Goal: Information Seeking & Learning: Check status

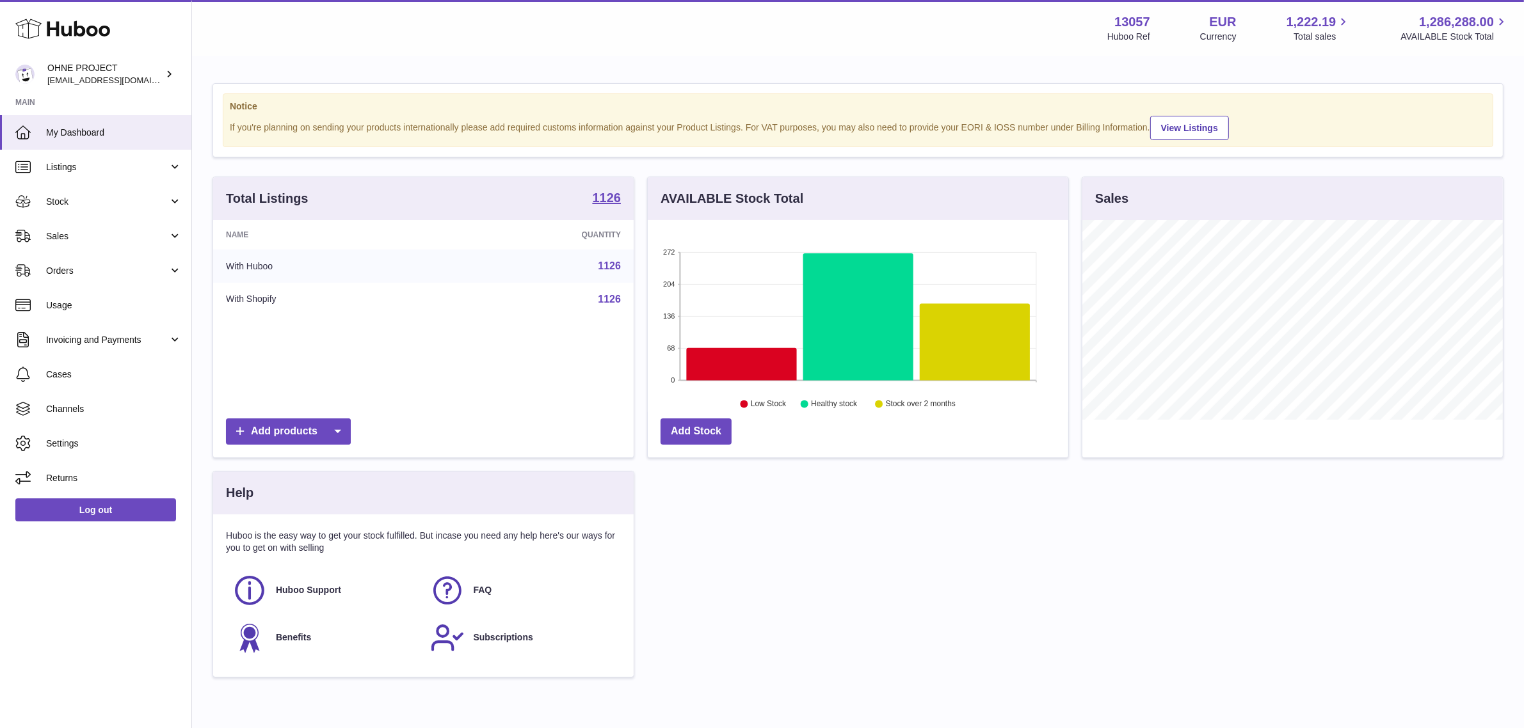
scroll to position [199, 420]
click at [113, 200] on span "Stock" at bounding box center [107, 202] width 122 height 12
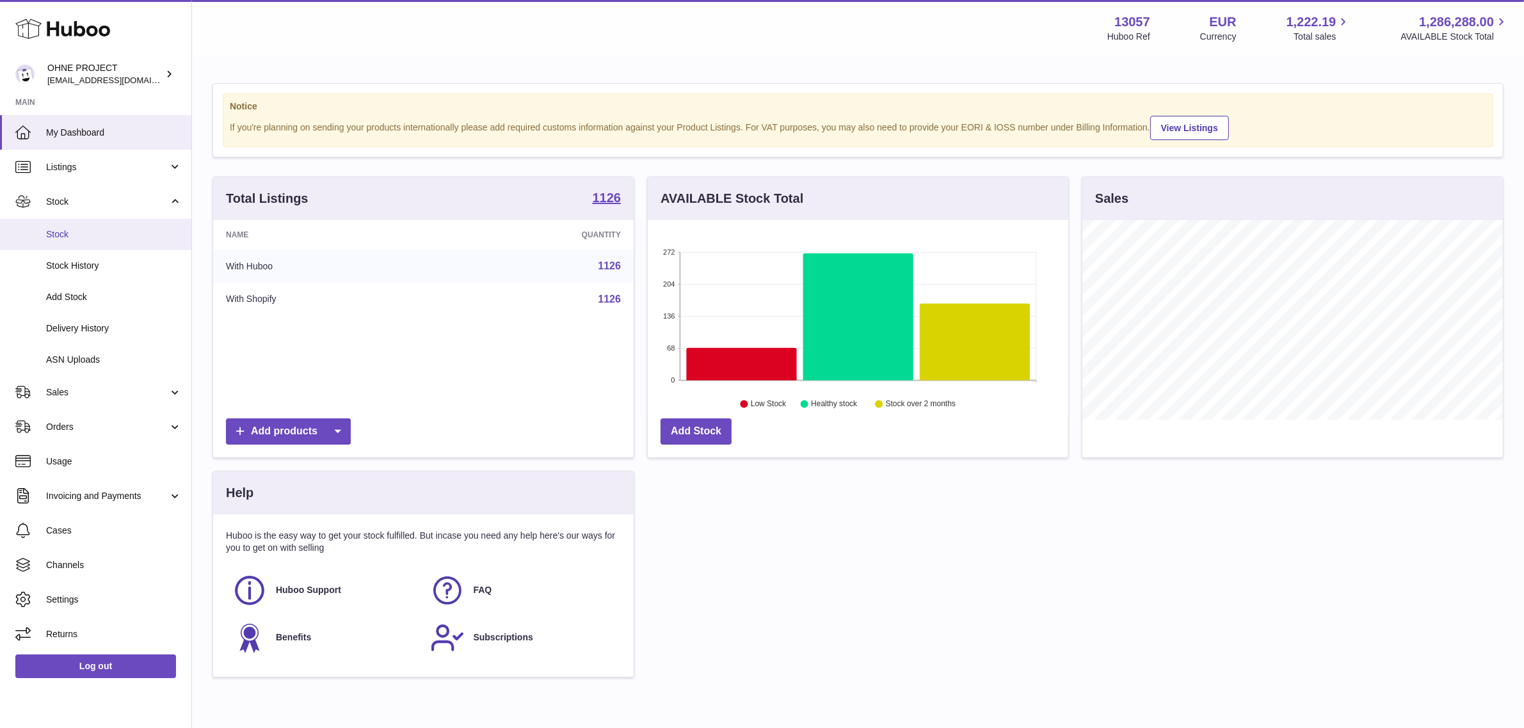
click at [117, 231] on span "Stock" at bounding box center [114, 234] width 136 height 12
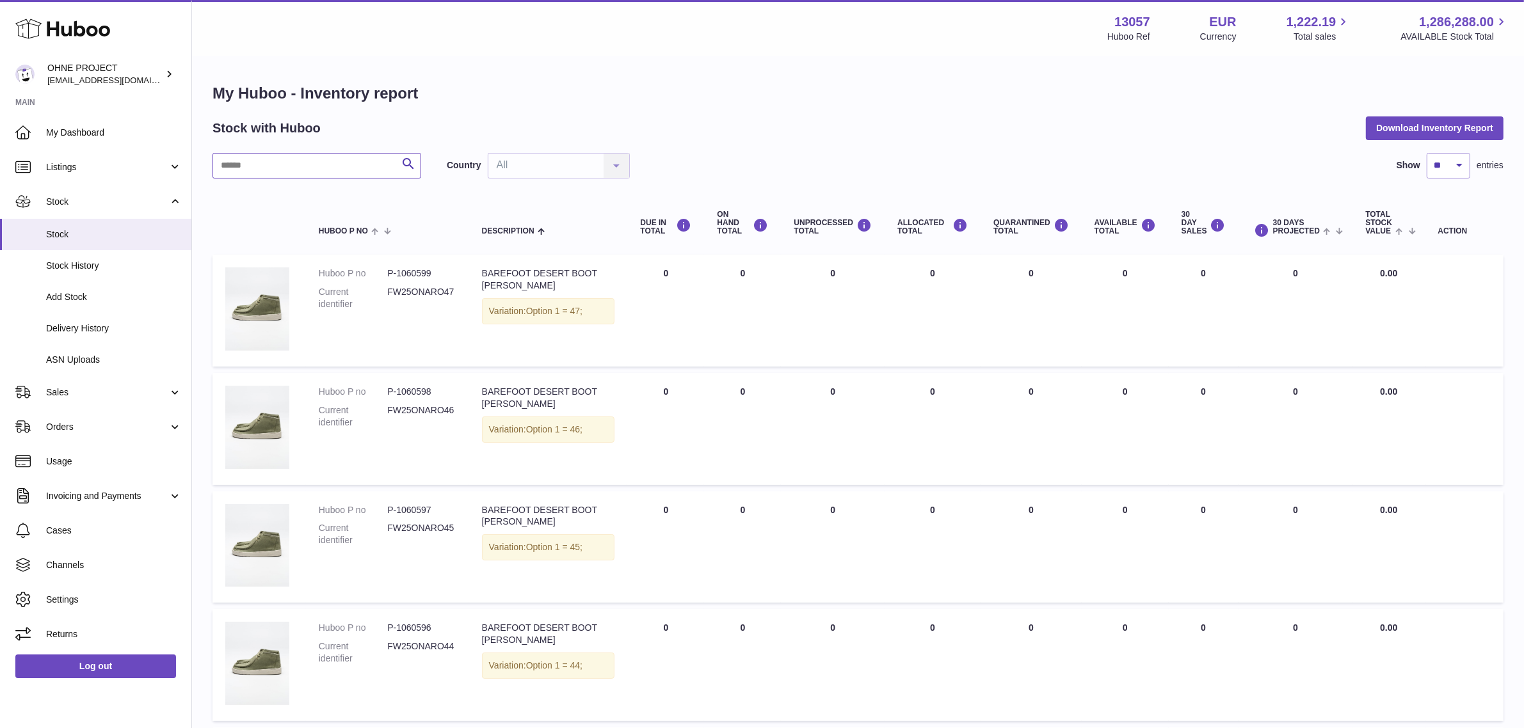
click at [331, 173] on input "text" at bounding box center [316, 166] width 209 height 26
type input "*"
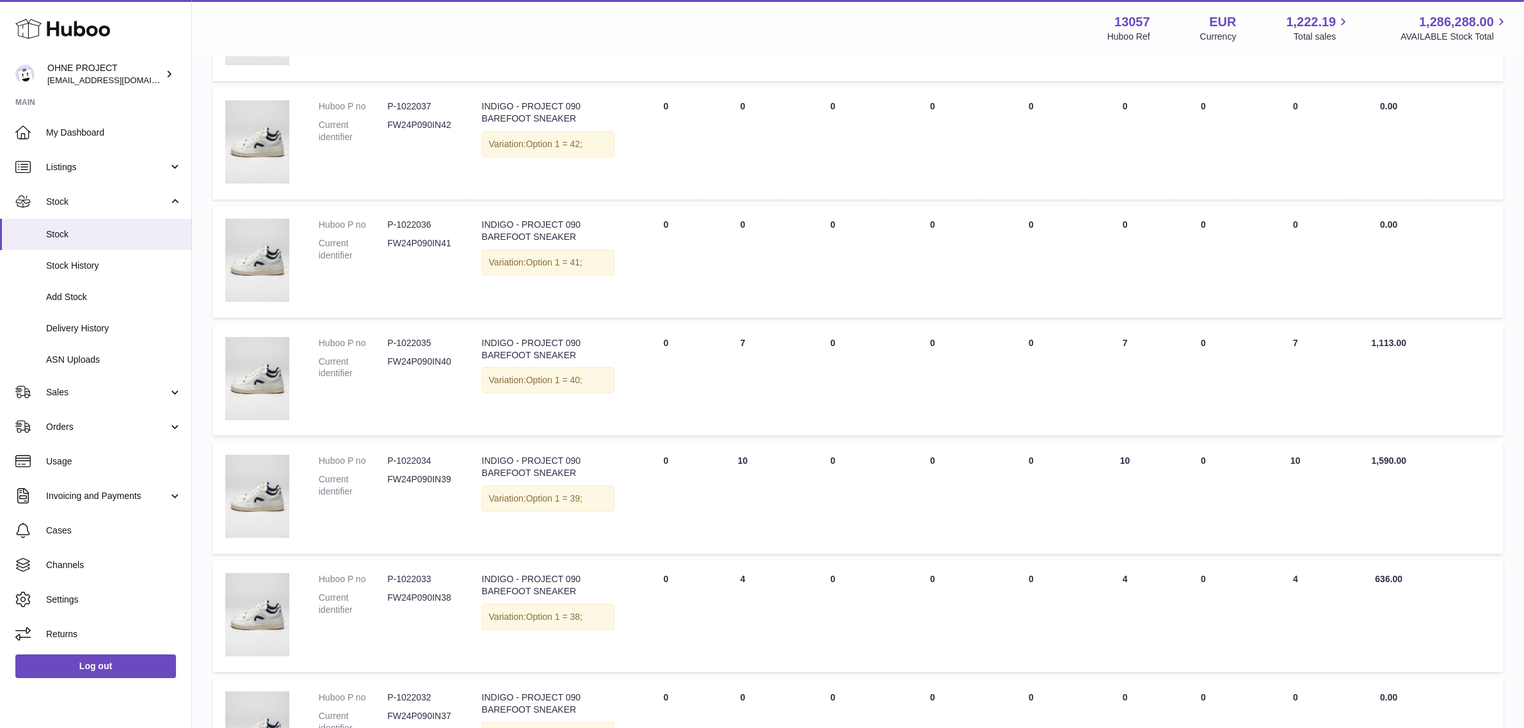
scroll to position [843, 0]
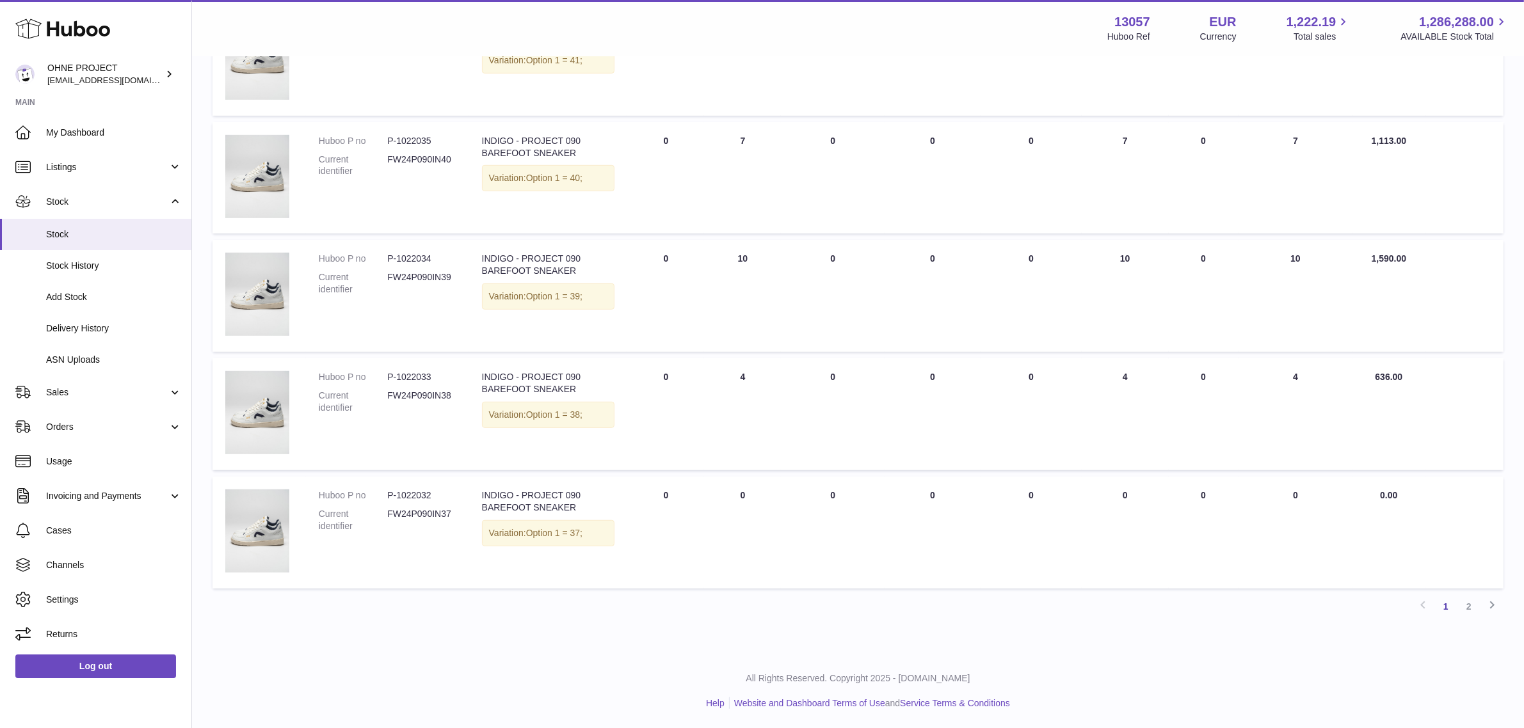
click at [413, 496] on dd "P-1022032" at bounding box center [421, 496] width 68 height 12
copy dd "1022032"
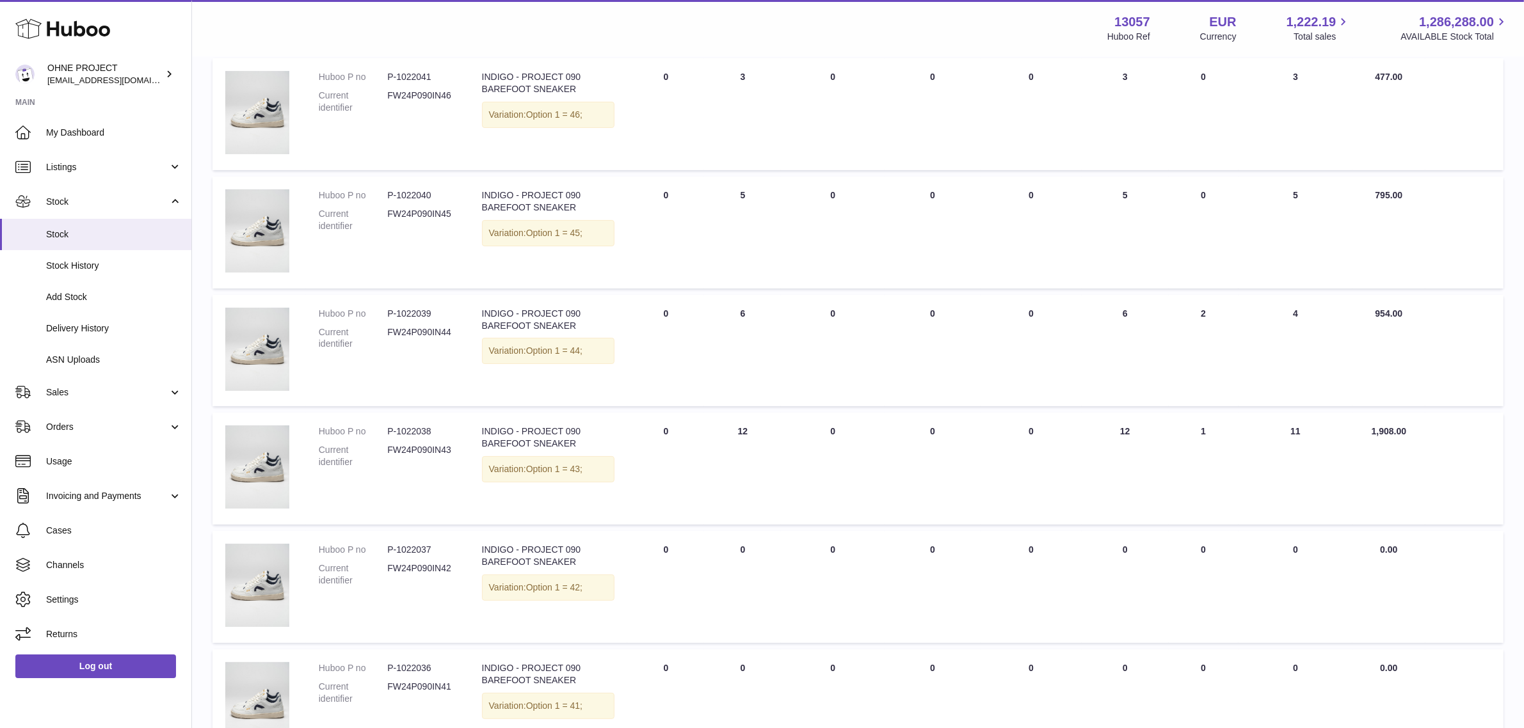
scroll to position [0, 0]
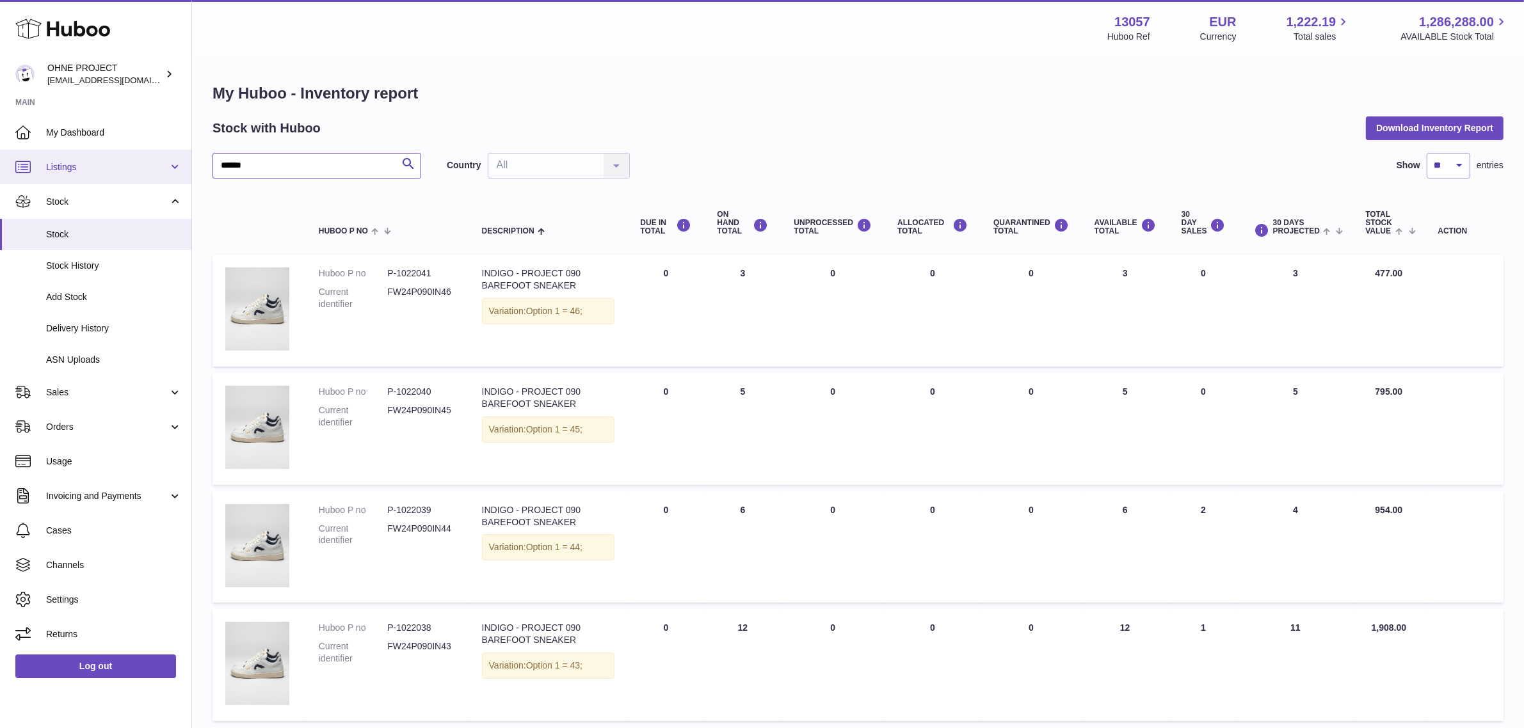
drag, startPoint x: 282, startPoint y: 173, endPoint x: 134, endPoint y: 172, distance: 147.2
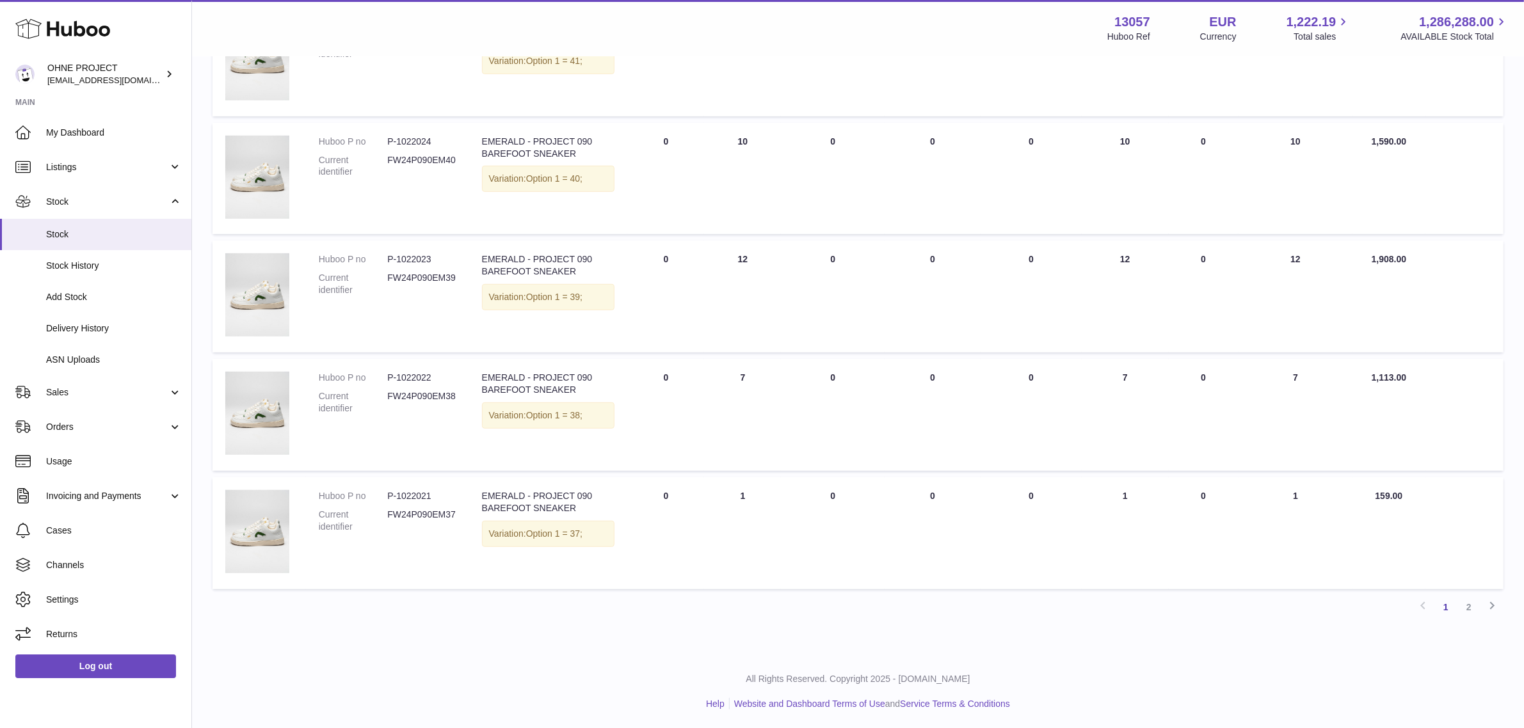
scroll to position [843, 0]
click at [415, 497] on dd "P-1022021" at bounding box center [421, 496] width 68 height 12
copy dd "1022021"
click at [268, 536] on img at bounding box center [257, 531] width 64 height 83
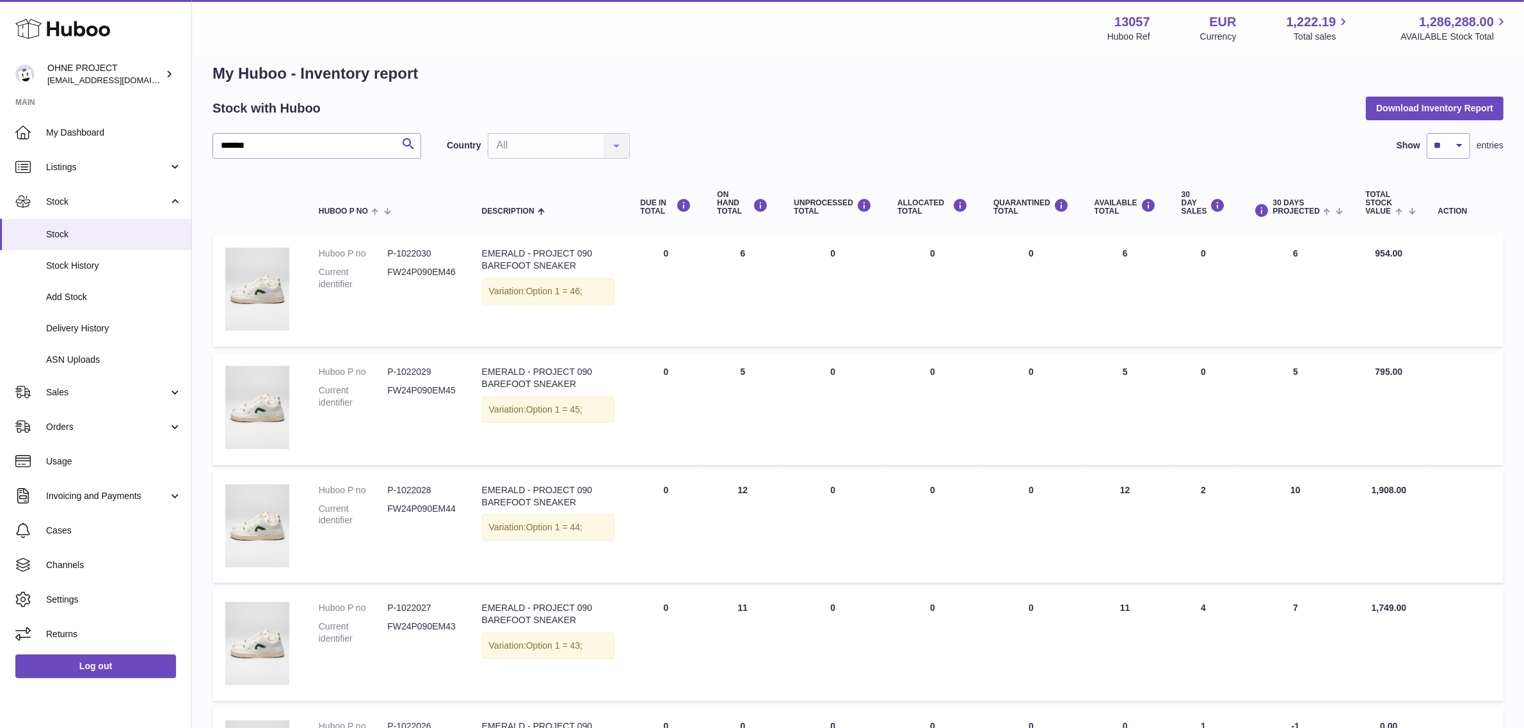
scroll to position [0, 0]
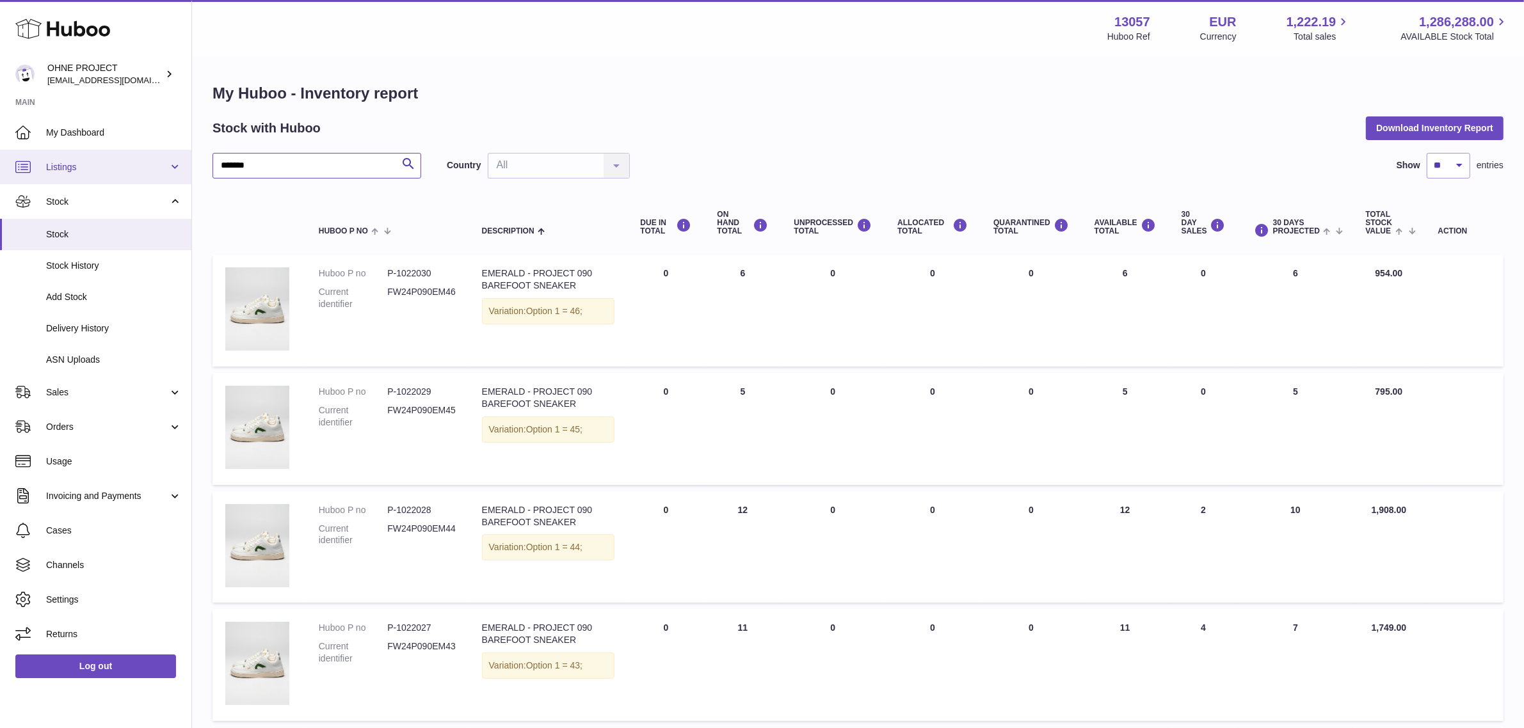
drag, startPoint x: 285, startPoint y: 162, endPoint x: 141, endPoint y: 161, distance: 143.4
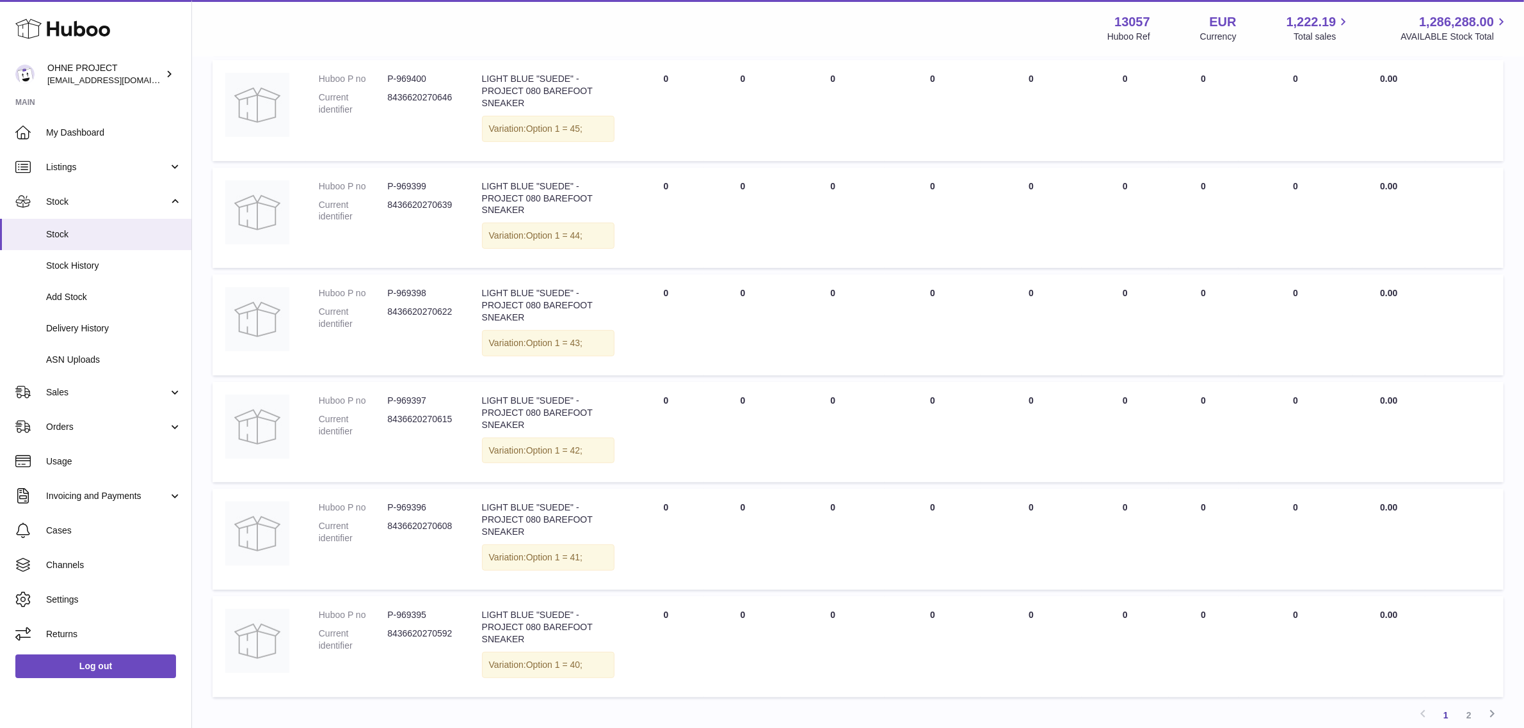
scroll to position [629, 0]
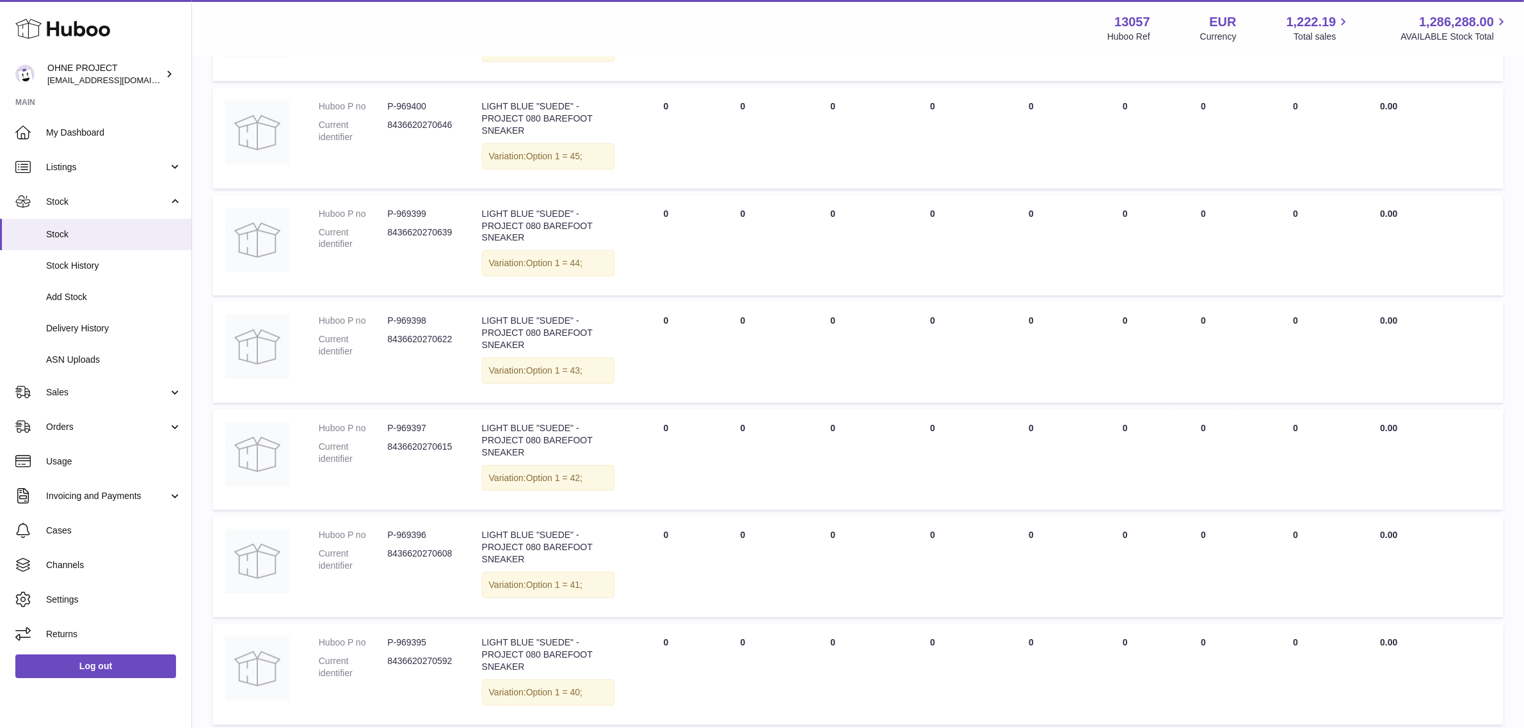
click at [420, 637] on dd "P-969395" at bounding box center [421, 643] width 68 height 12
copy dd "969395"
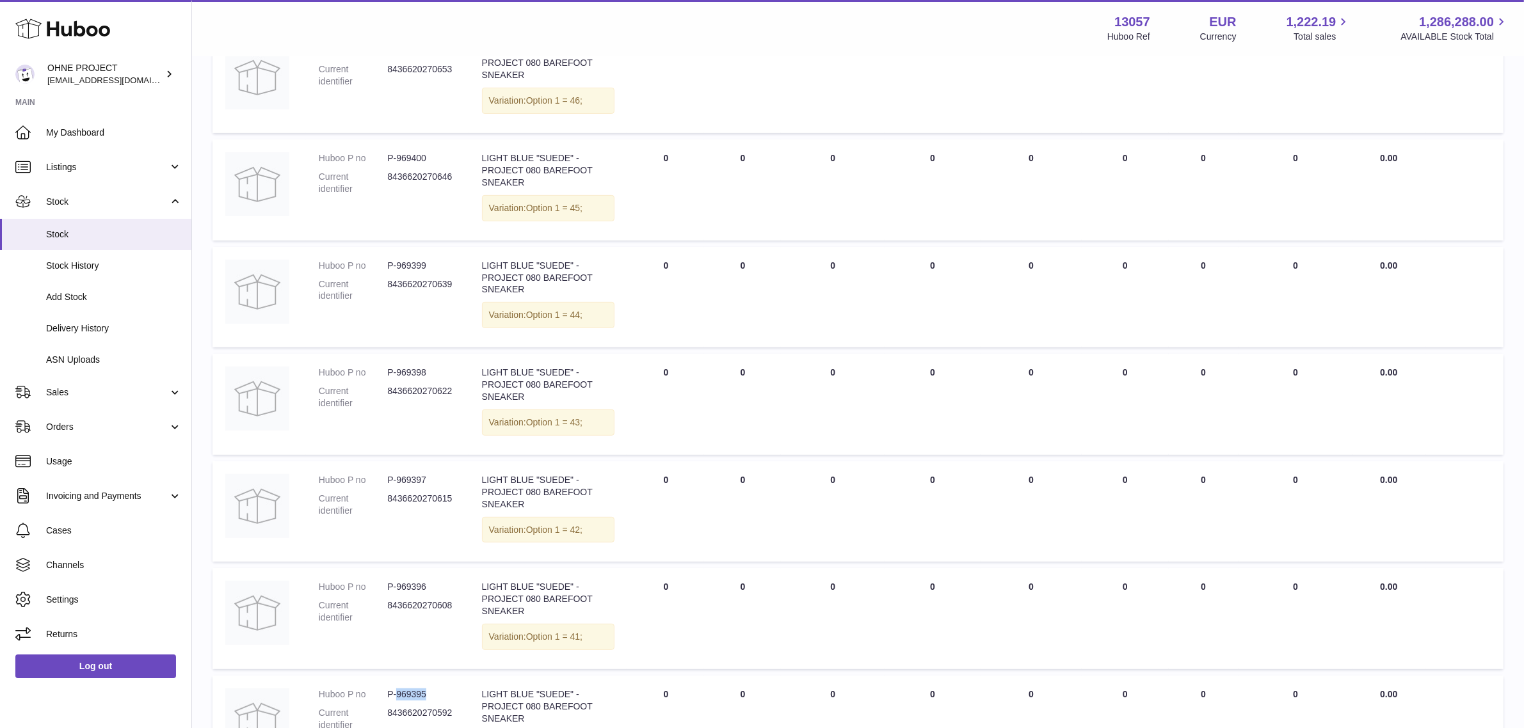
scroll to position [549, 0]
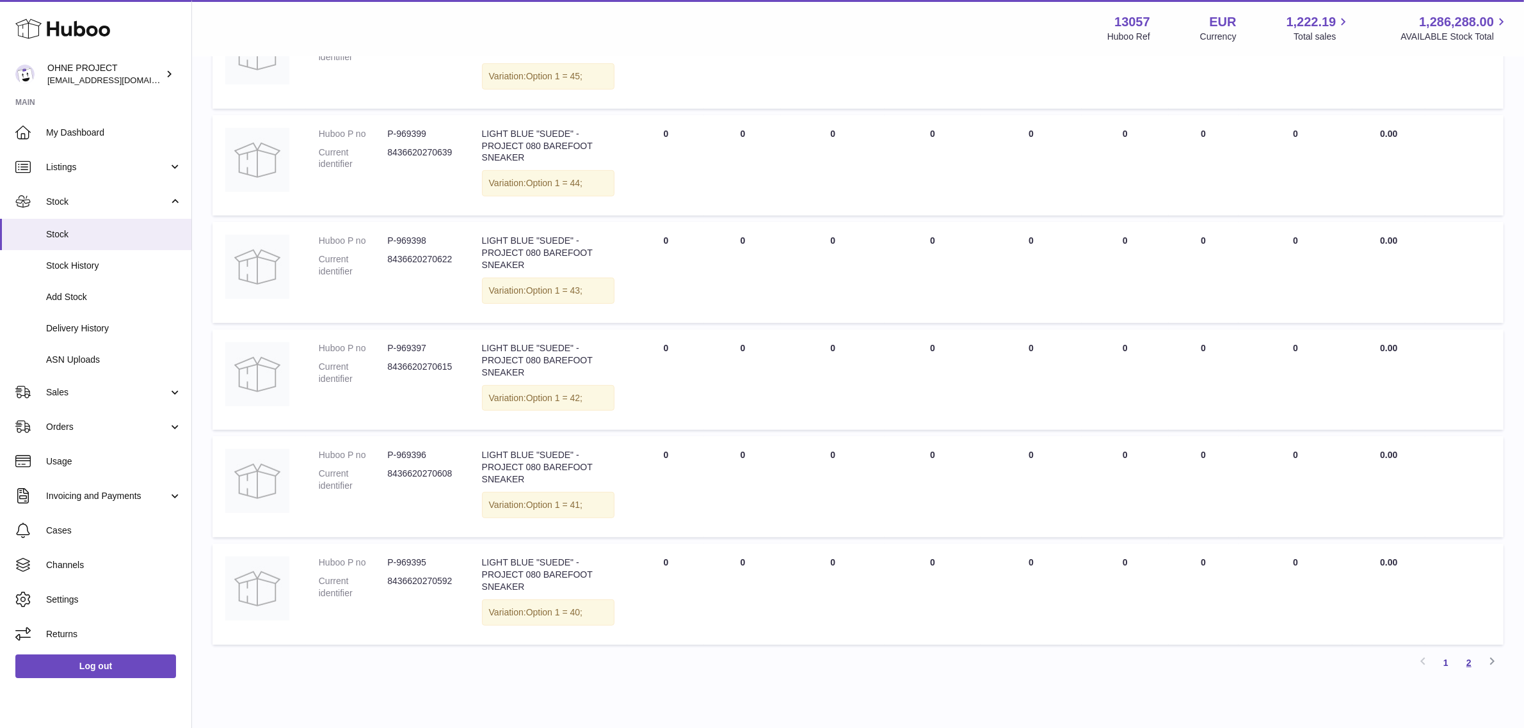
click at [1461, 652] on link "2" at bounding box center [1468, 663] width 23 height 23
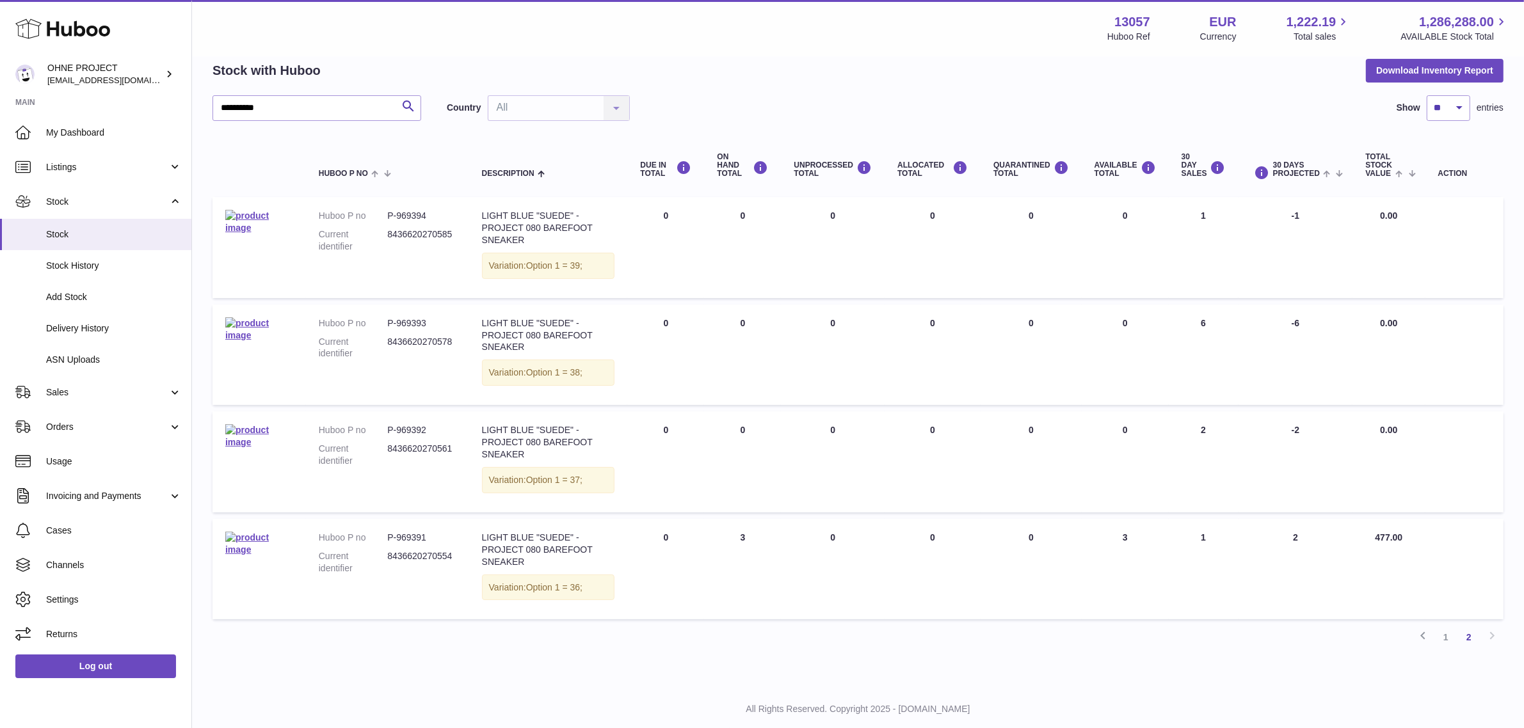
scroll to position [56, 0]
click at [420, 319] on dd "P-969393" at bounding box center [421, 325] width 68 height 12
copy dd "969393"
click at [423, 218] on dd "P-969394" at bounding box center [421, 217] width 68 height 12
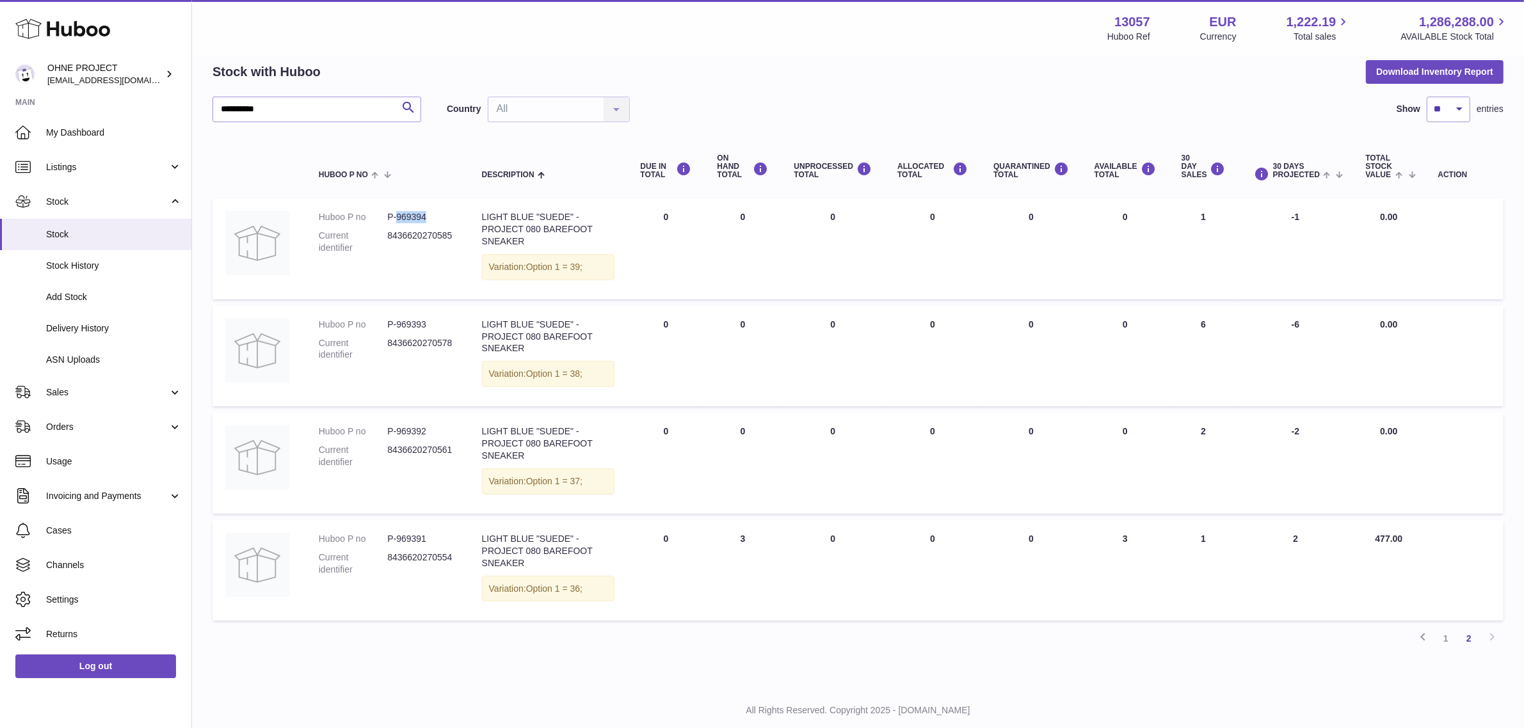
click at [423, 218] on dd "P-969394" at bounding box center [421, 217] width 68 height 12
copy dd "969394"
click at [420, 533] on dd "P-969391" at bounding box center [421, 539] width 68 height 12
copy dd "969391"
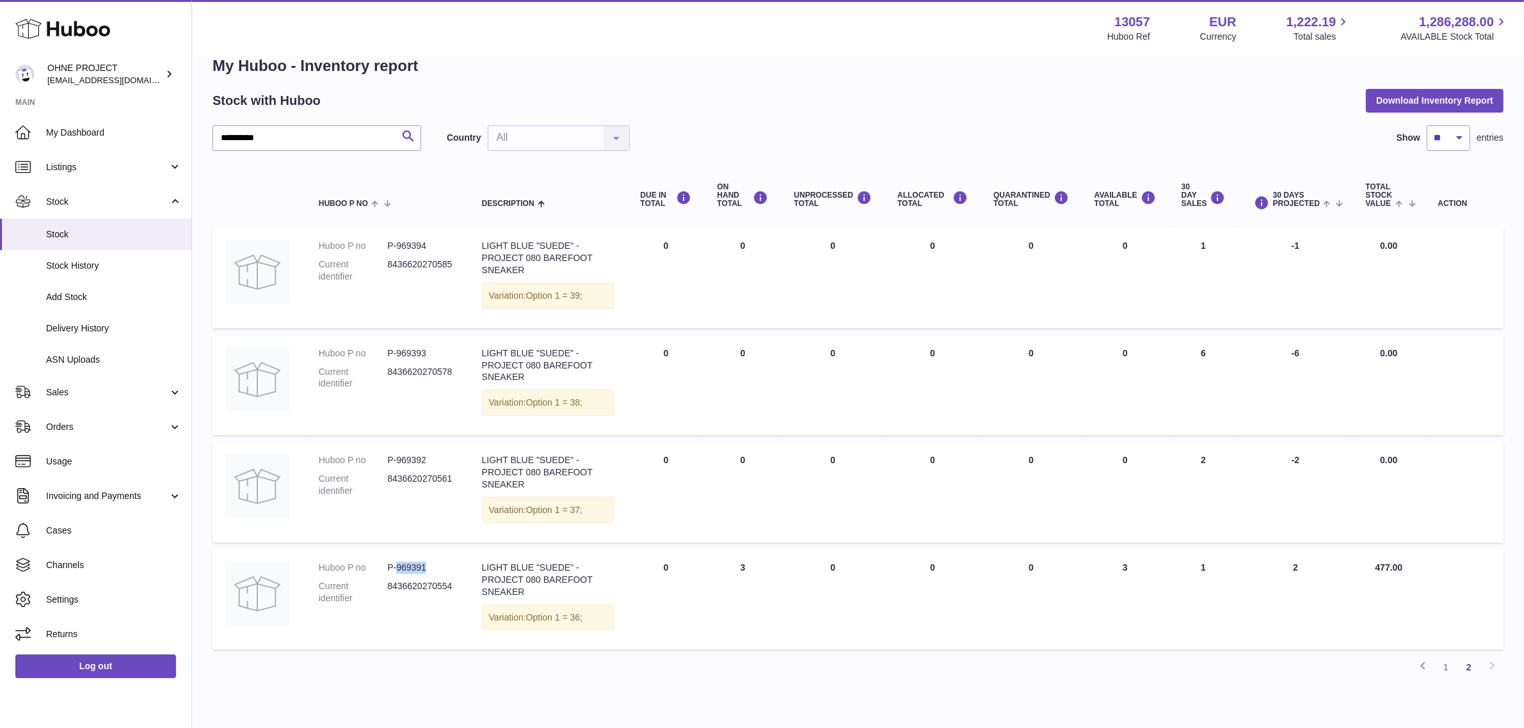
scroll to position [0, 0]
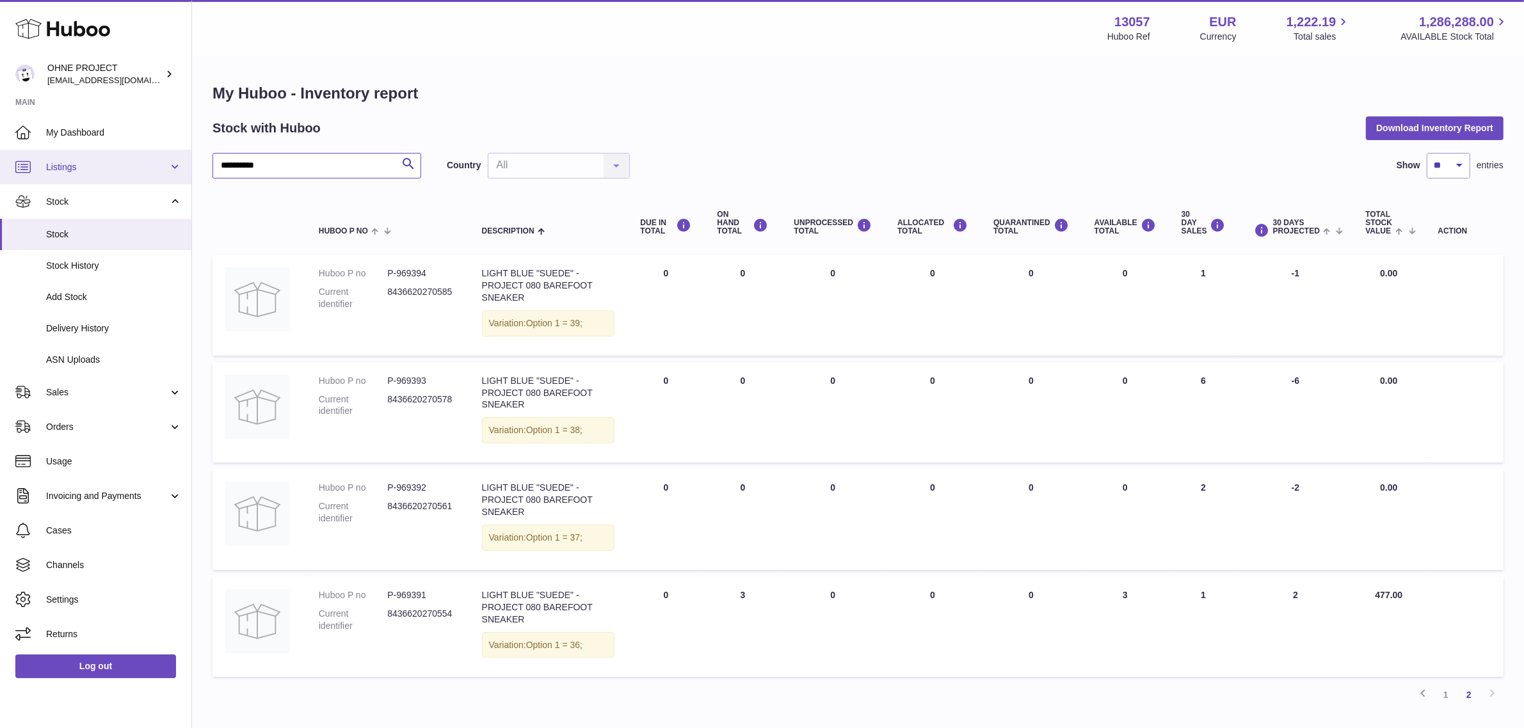
drag, startPoint x: 212, startPoint y: 164, endPoint x: 183, endPoint y: 163, distance: 29.4
click at [183, 163] on div "**********" at bounding box center [762, 408] width 1524 height 817
paste input "*"
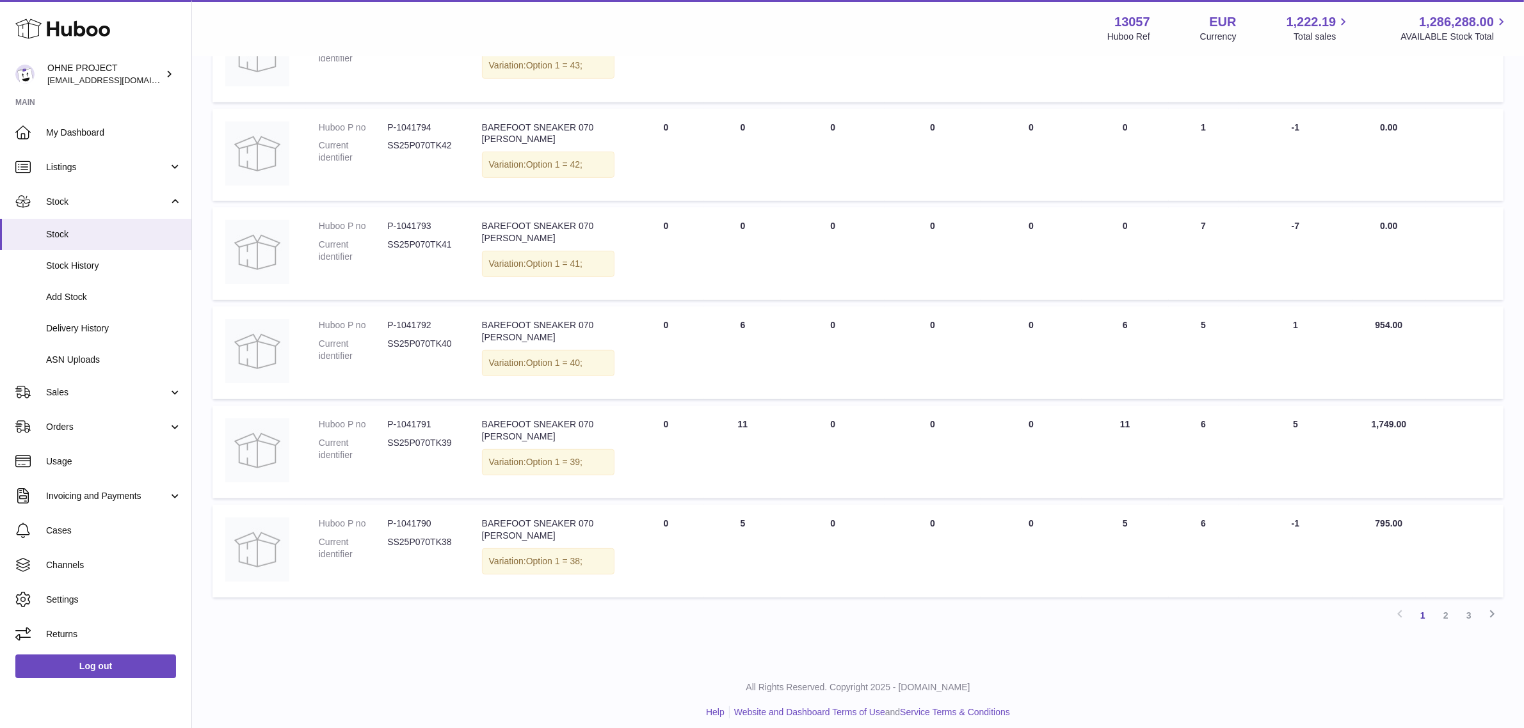
scroll to position [653, 0]
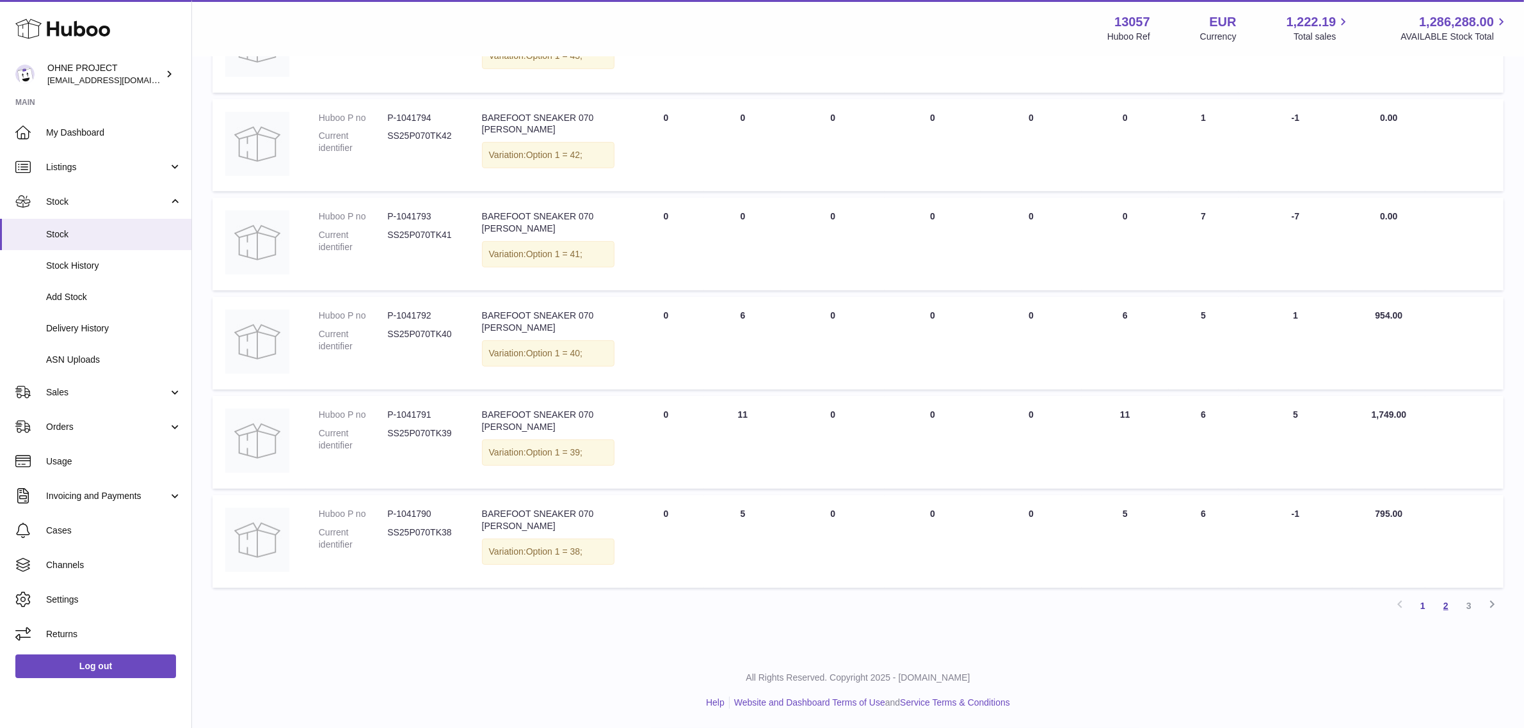
click at [1446, 610] on link "2" at bounding box center [1445, 606] width 23 height 23
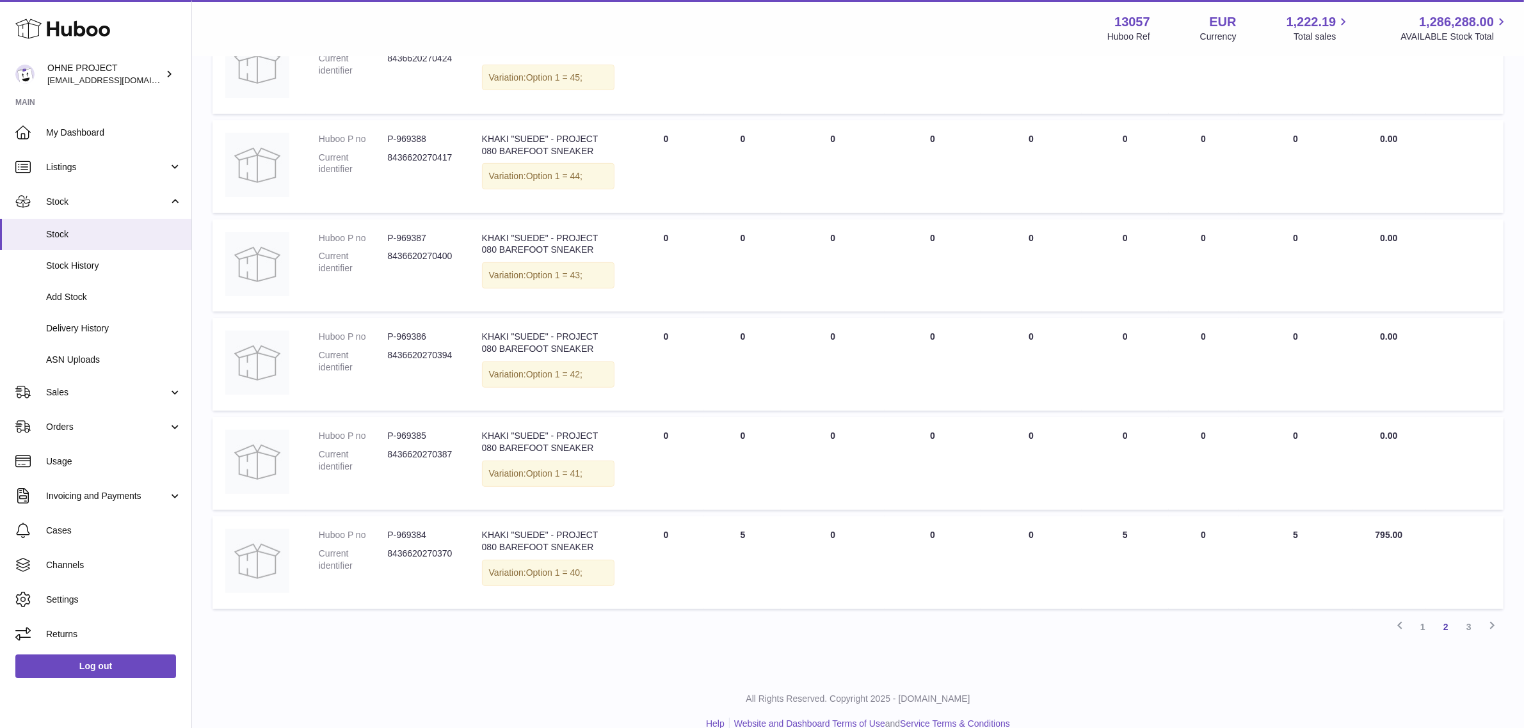
scroll to position [685, 0]
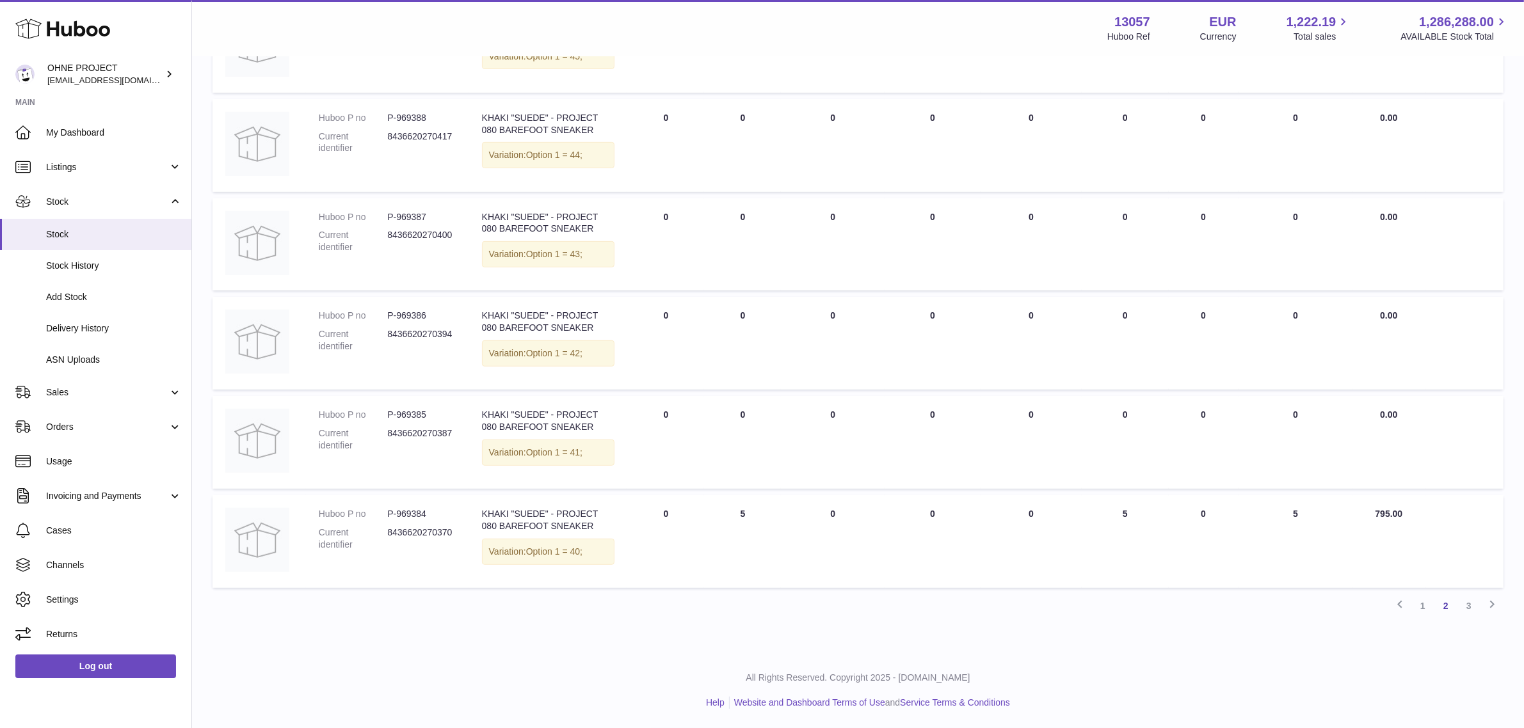
click at [426, 509] on dd "P-969384" at bounding box center [421, 514] width 68 height 12
copy dd "969384"
click at [1471, 605] on link "3" at bounding box center [1468, 606] width 23 height 23
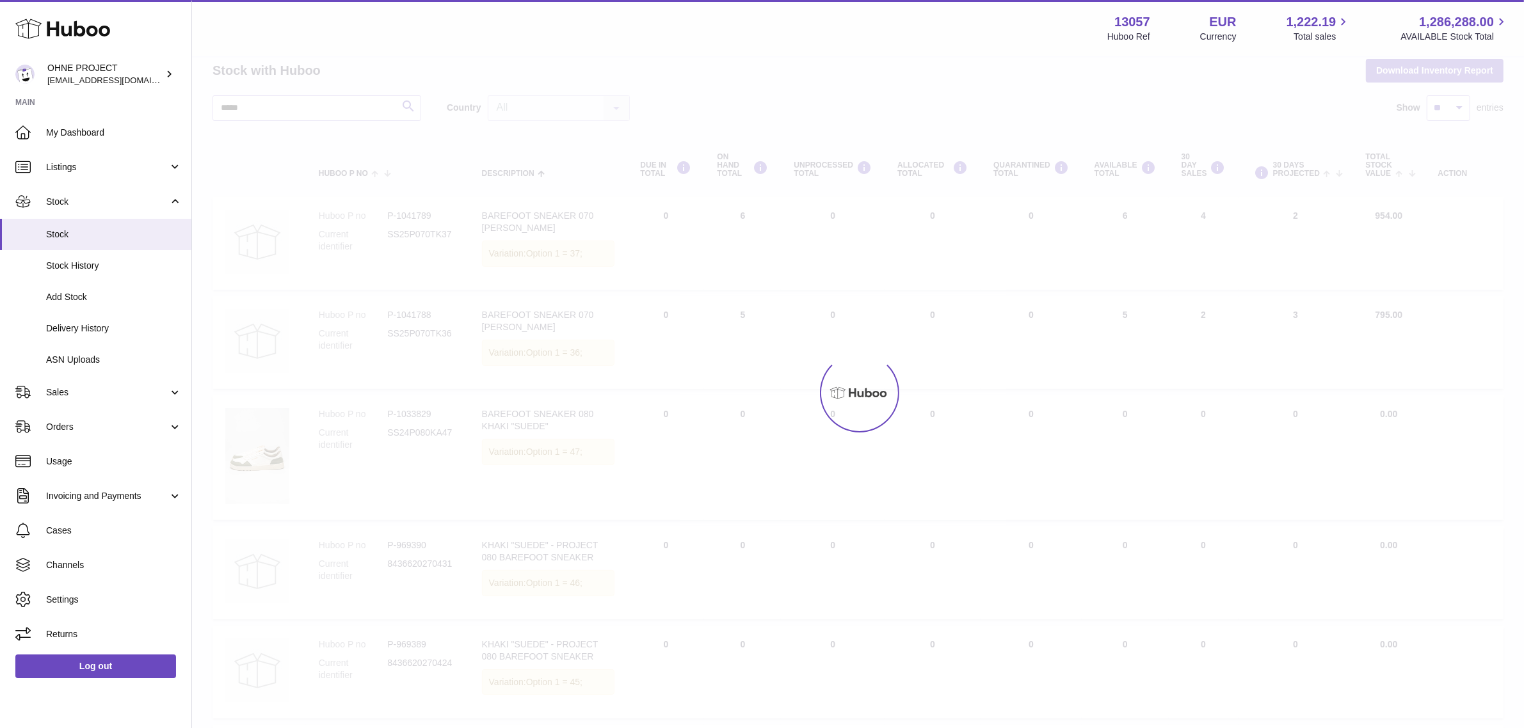
scroll to position [56, 0]
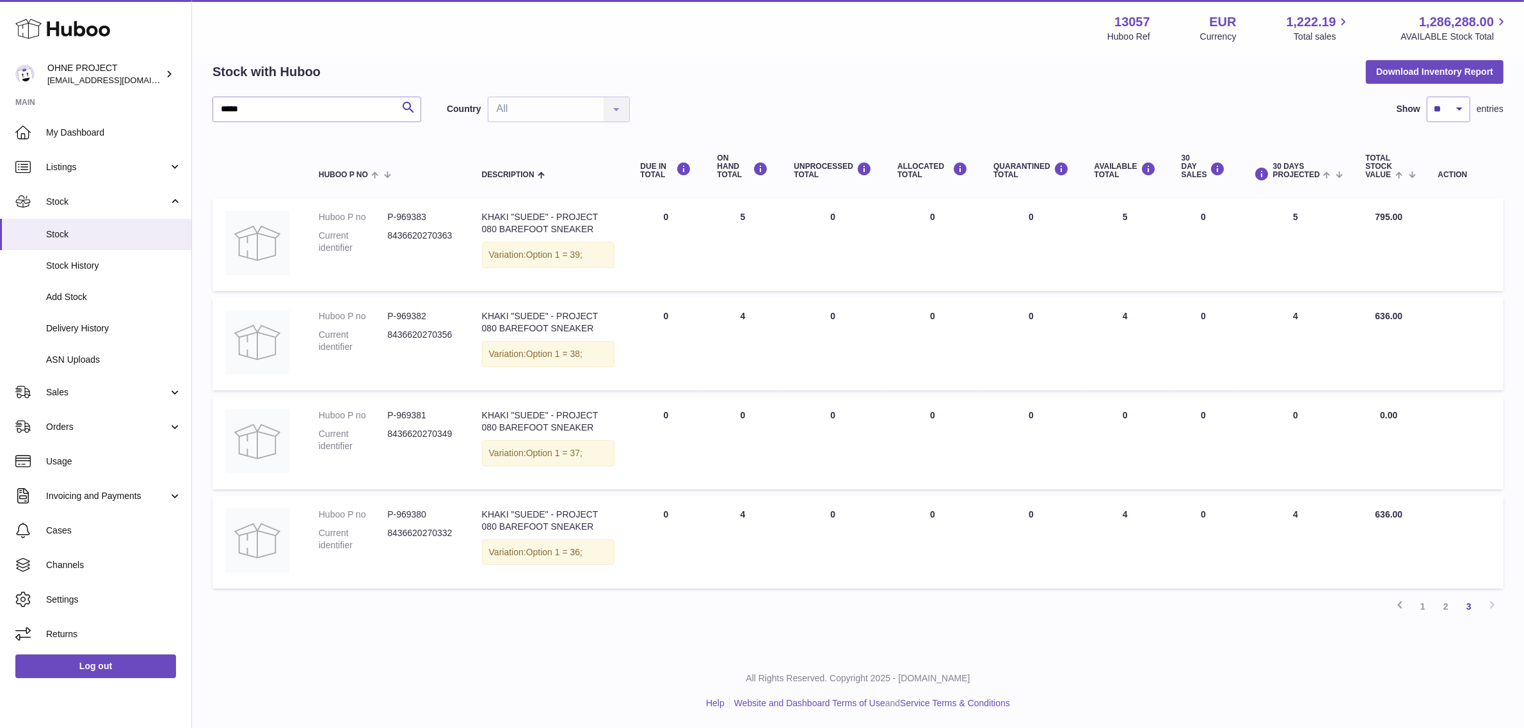
click at [417, 308] on td "Huboo P no P-969382 Current identifier 8436620270356" at bounding box center [387, 344] width 163 height 93
copy dd "969382"
click at [417, 212] on dd "P-969383" at bounding box center [421, 217] width 68 height 12
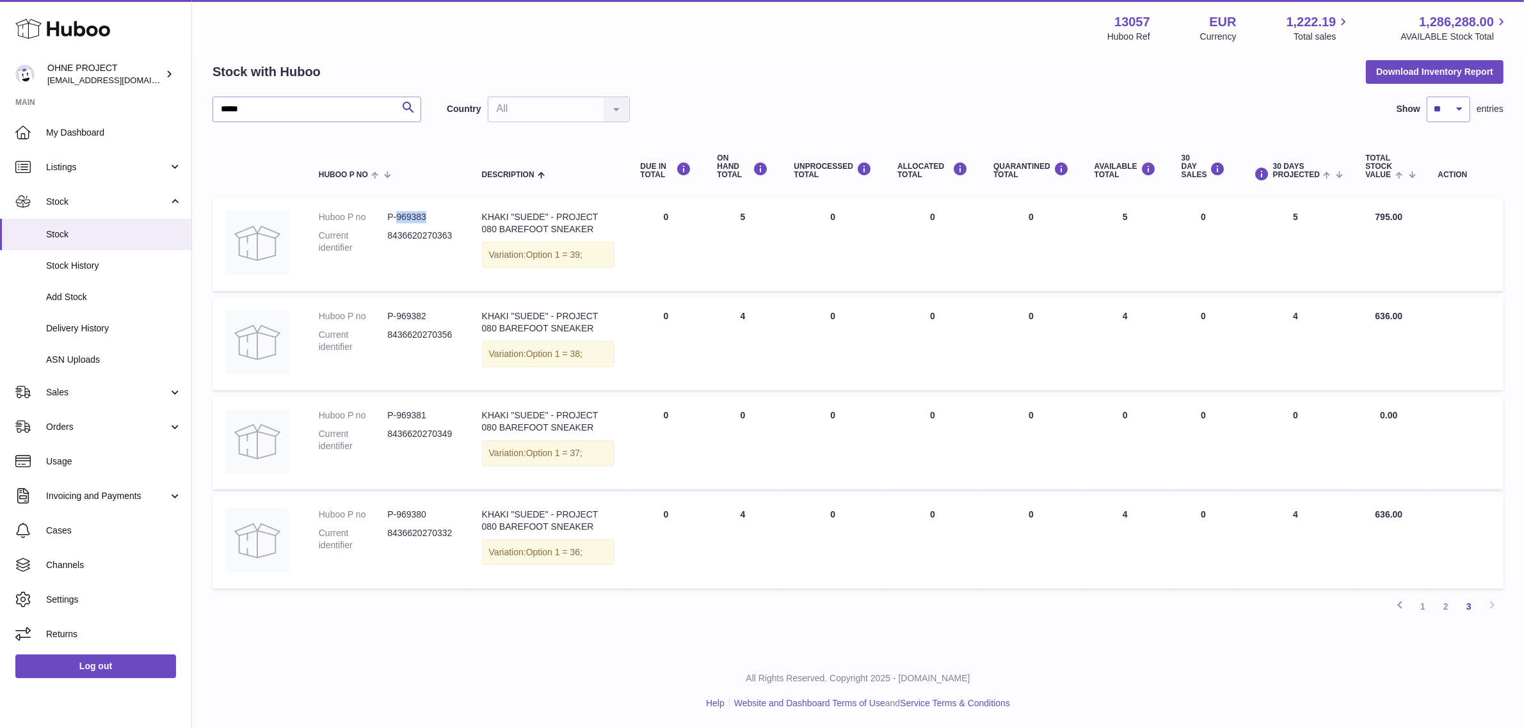
copy dd "969383"
drag, startPoint x: 275, startPoint y: 112, endPoint x: 161, endPoint y: 94, distance: 115.9
click at [161, 94] on div "Huboo OHNE PROJECT [EMAIL_ADDRESS][DOMAIN_NAME] Main My Dashboard Listings Not …" at bounding box center [762, 336] width 1524 height 785
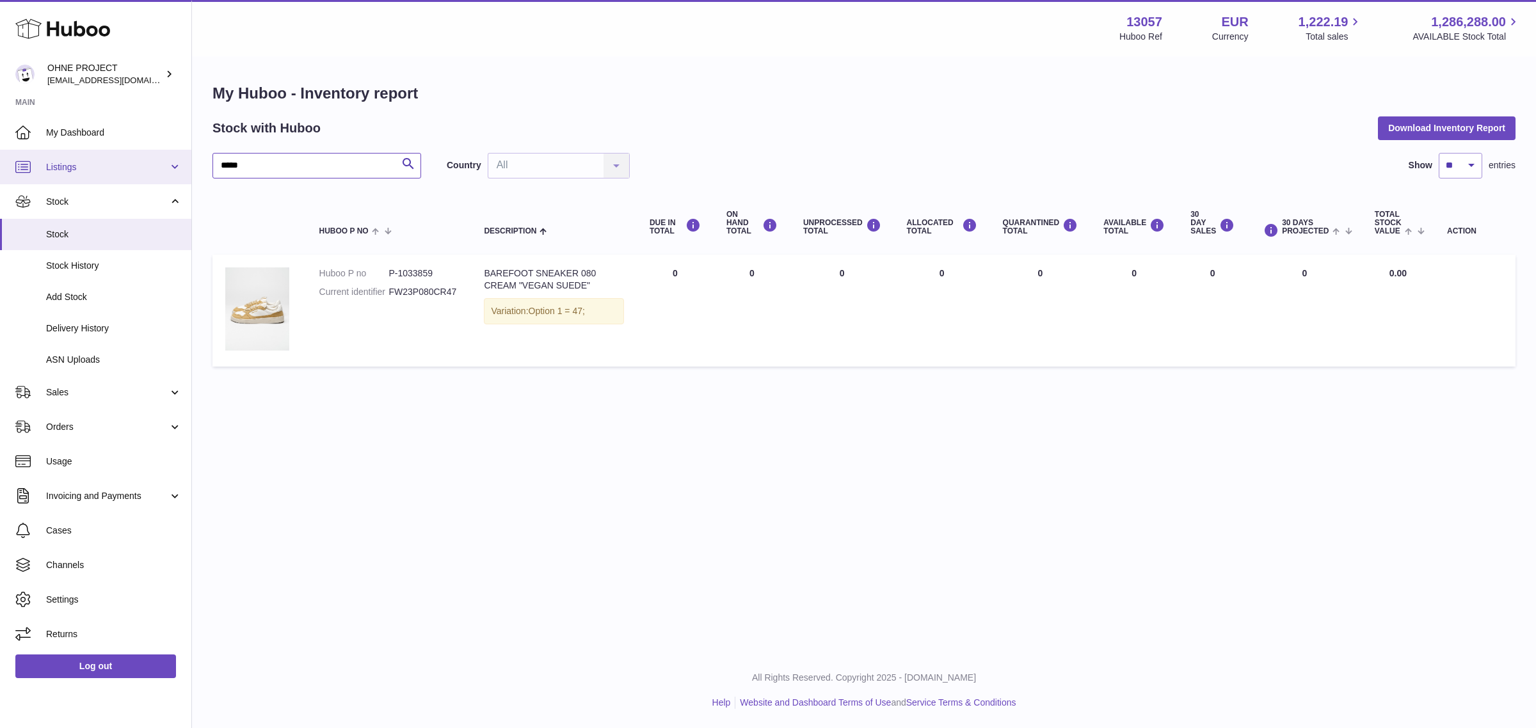
drag, startPoint x: 212, startPoint y: 166, endPoint x: 180, endPoint y: 165, distance: 32.7
click at [180, 165] on div "Huboo OHNE PROJECT [EMAIL_ADDRESS][DOMAIN_NAME] Main My Dashboard Listings Not …" at bounding box center [768, 364] width 1536 height 728
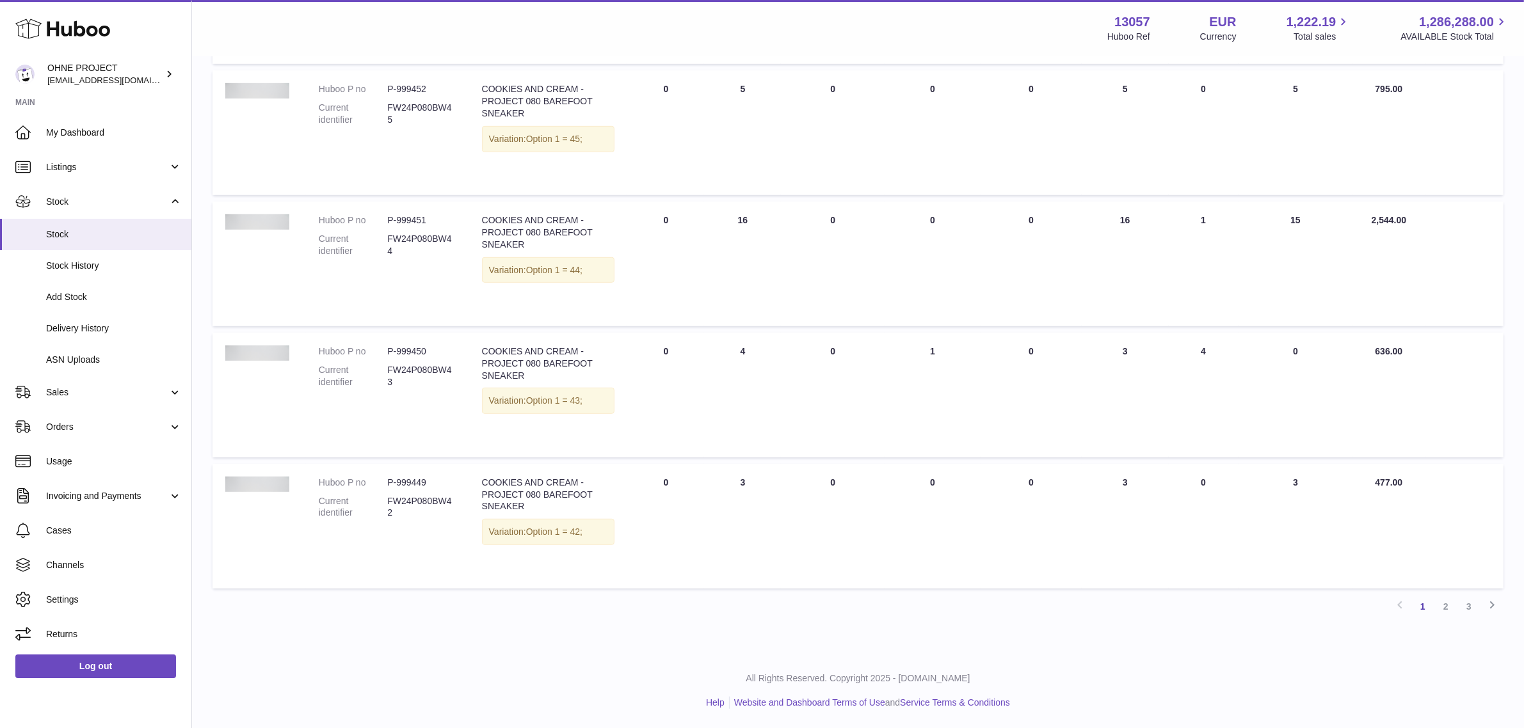
scroll to position [907, 0]
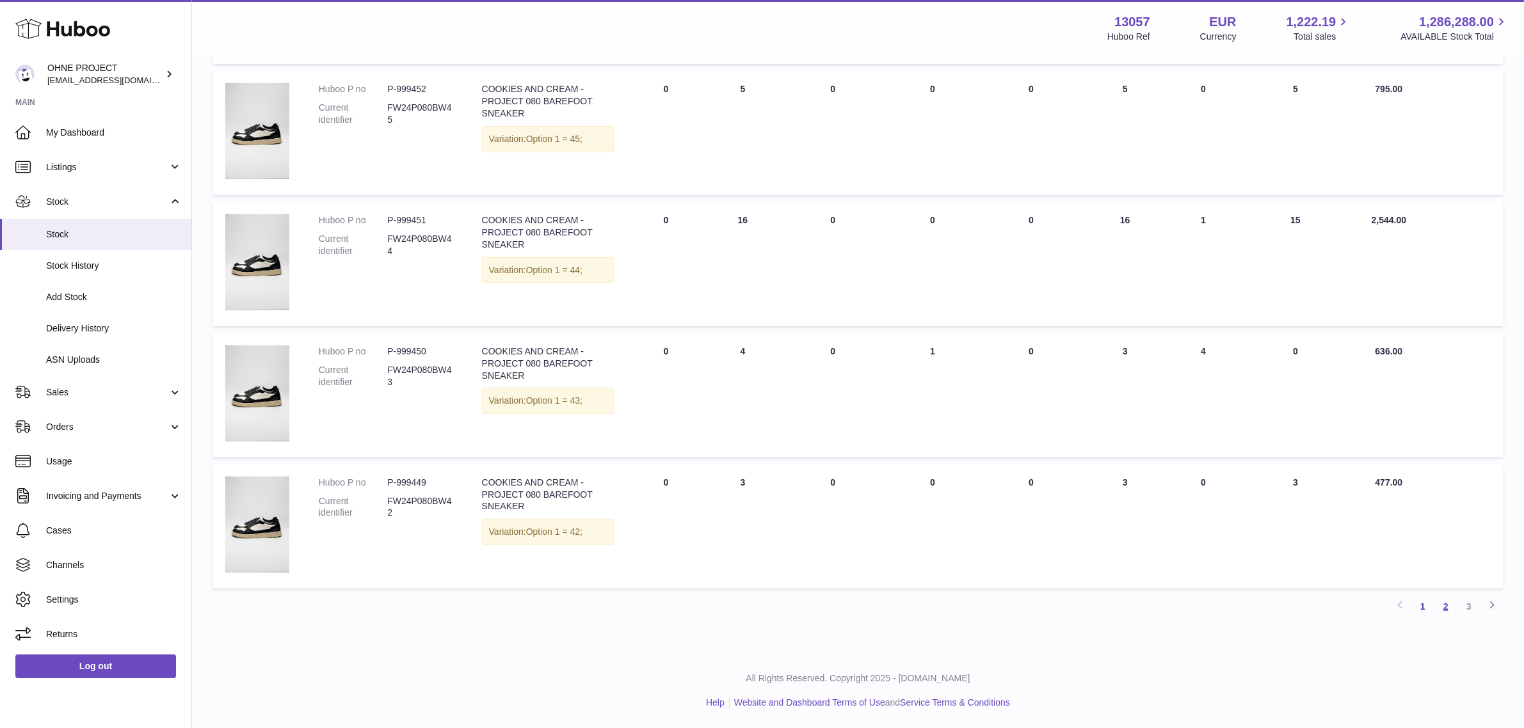
click at [1443, 616] on link "2" at bounding box center [1445, 606] width 23 height 23
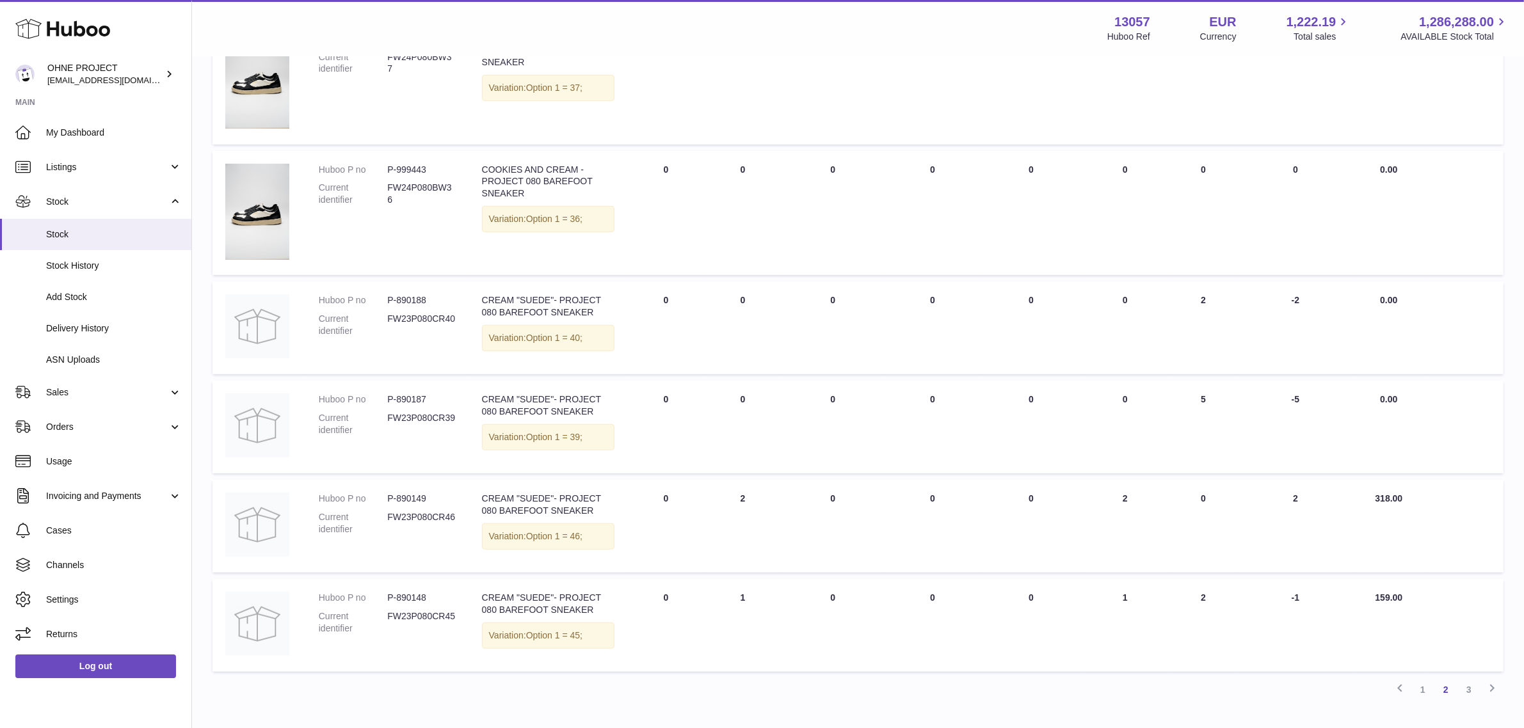
scroll to position [778, 0]
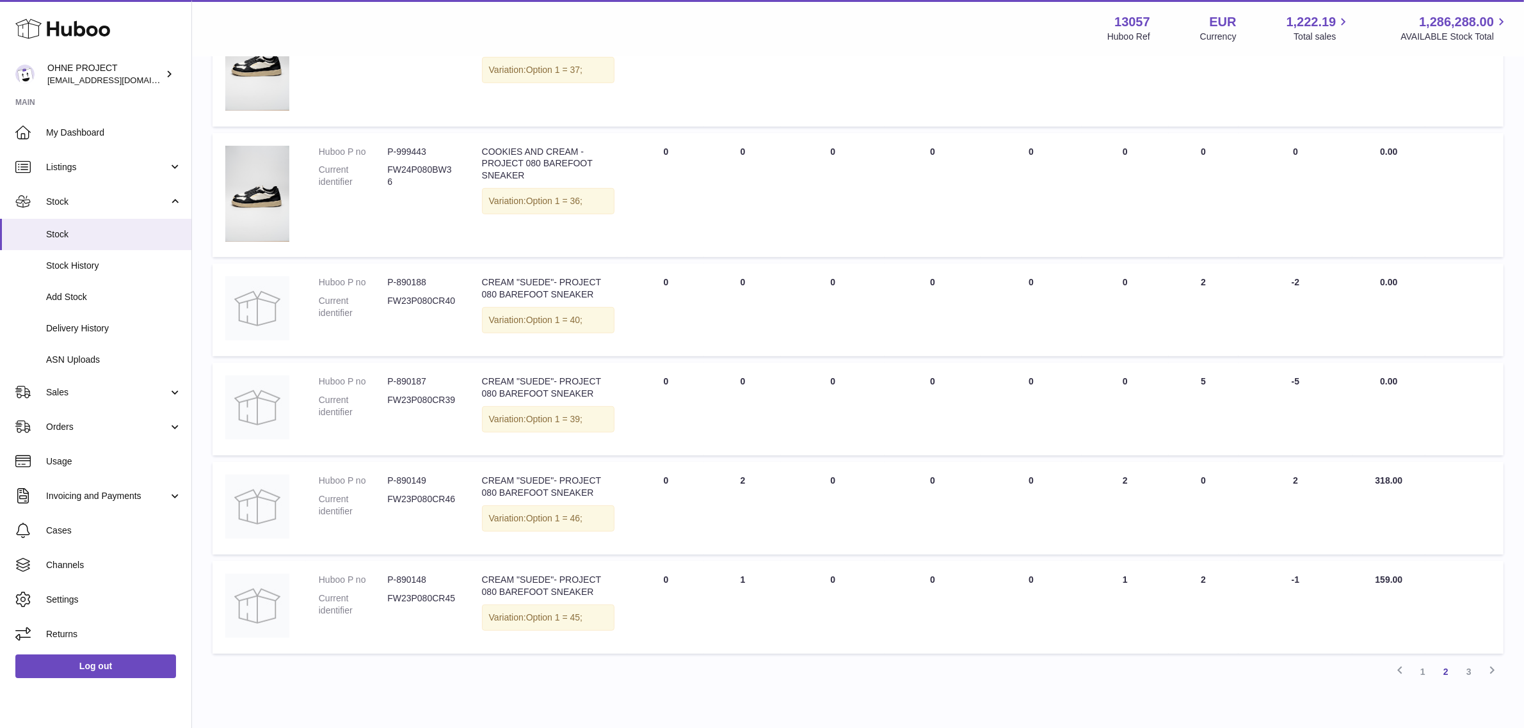
click at [421, 380] on dd "P-890187" at bounding box center [421, 382] width 68 height 12
copy dd "890187"
click at [404, 284] on dd "P-890188" at bounding box center [421, 282] width 68 height 12
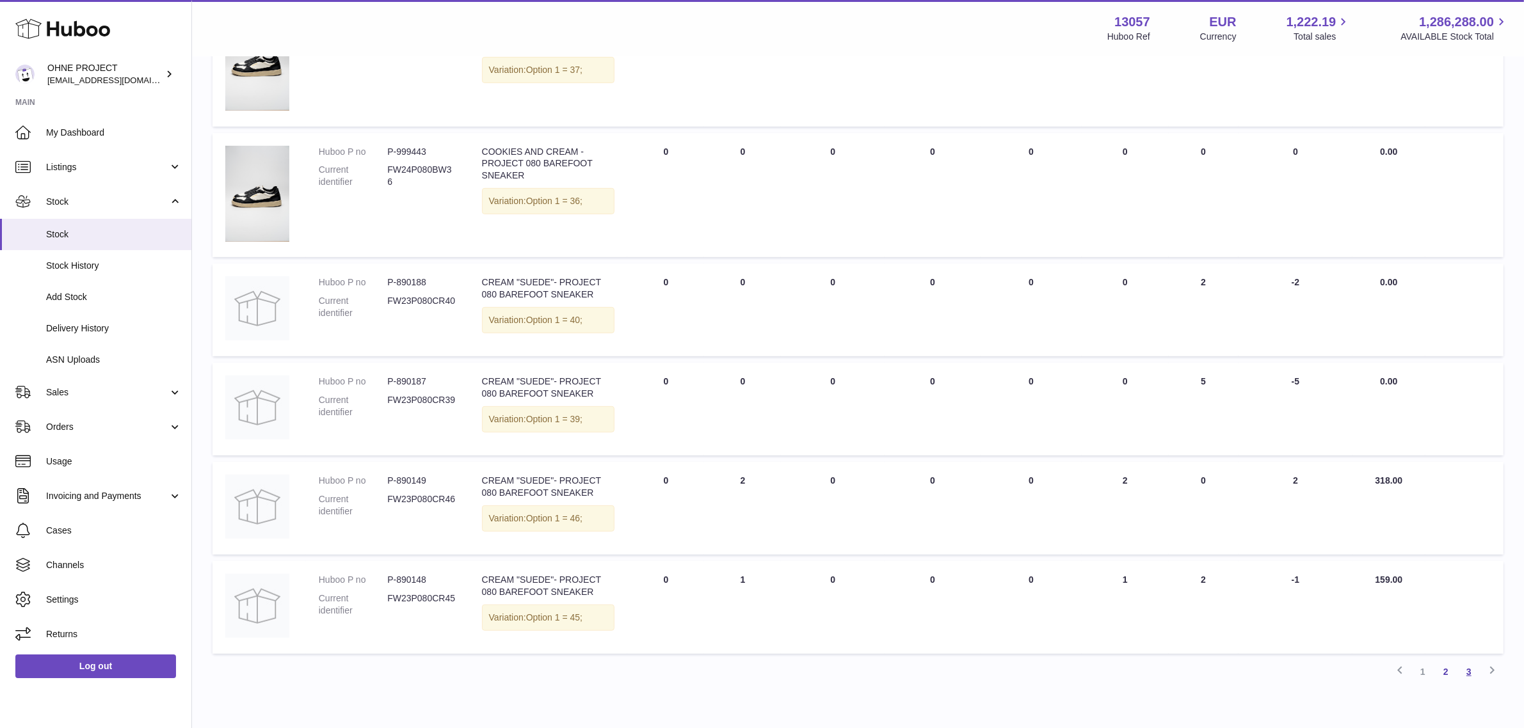
click at [1464, 671] on link "3" at bounding box center [1468, 671] width 23 height 23
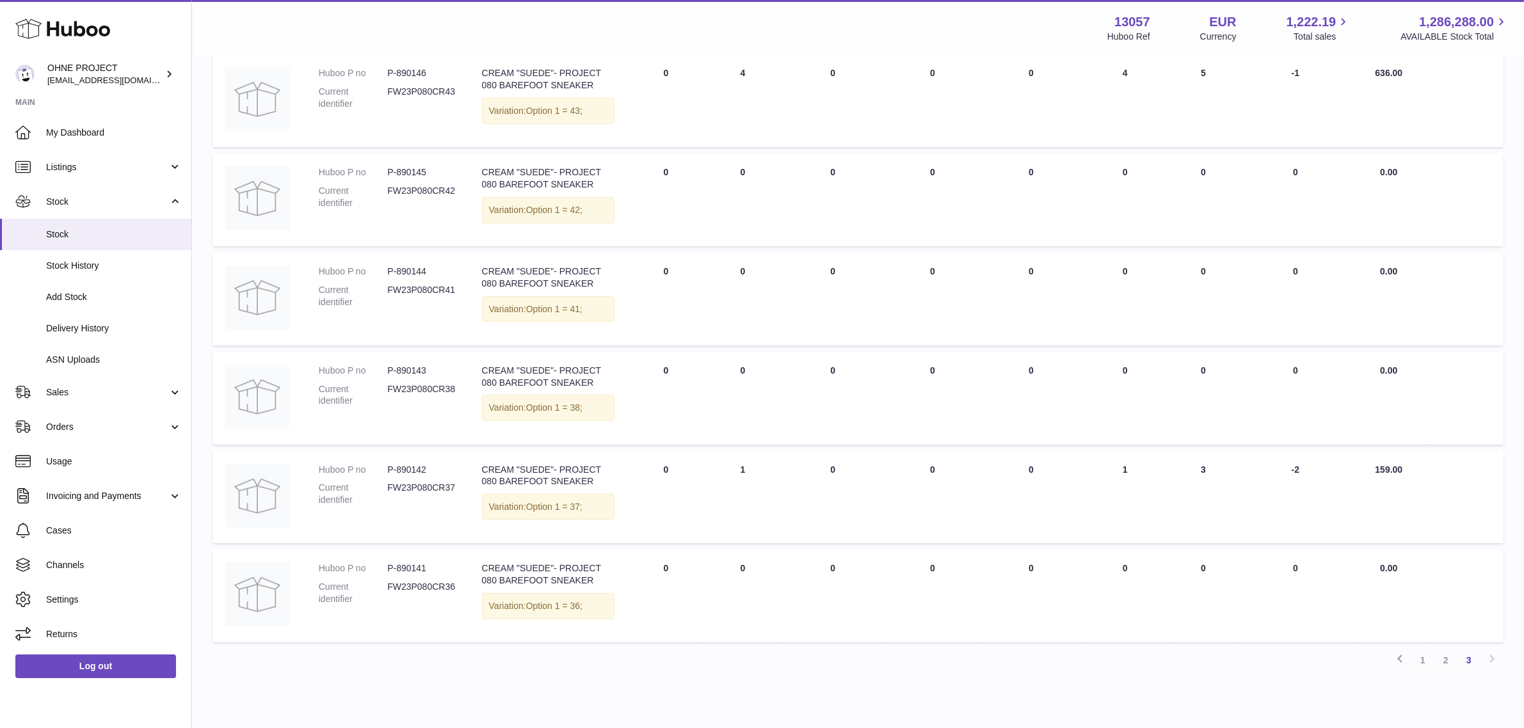
scroll to position [274, 0]
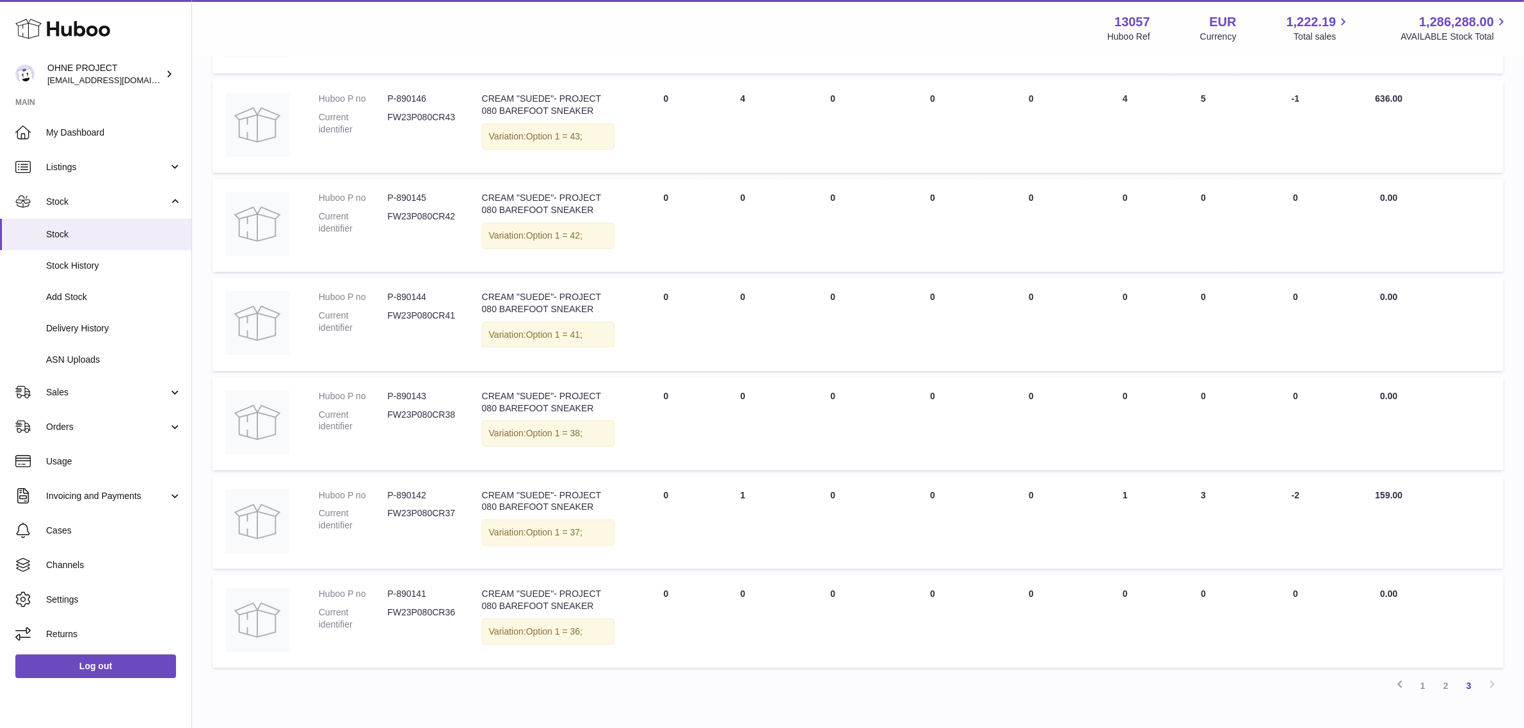
click at [427, 493] on dd "P-890142" at bounding box center [421, 496] width 68 height 12
click at [418, 397] on dd "P-890143" at bounding box center [421, 396] width 68 height 12
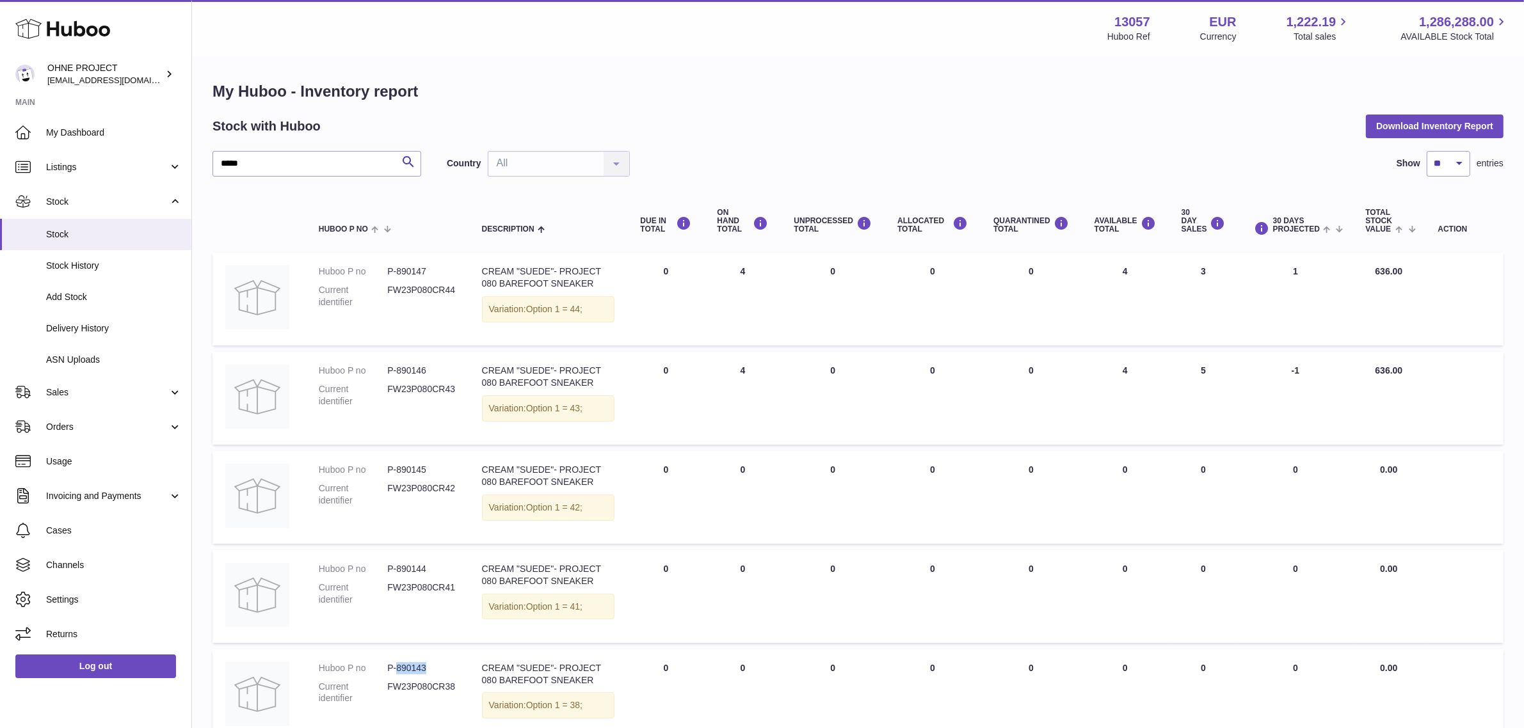
scroll to position [0, 0]
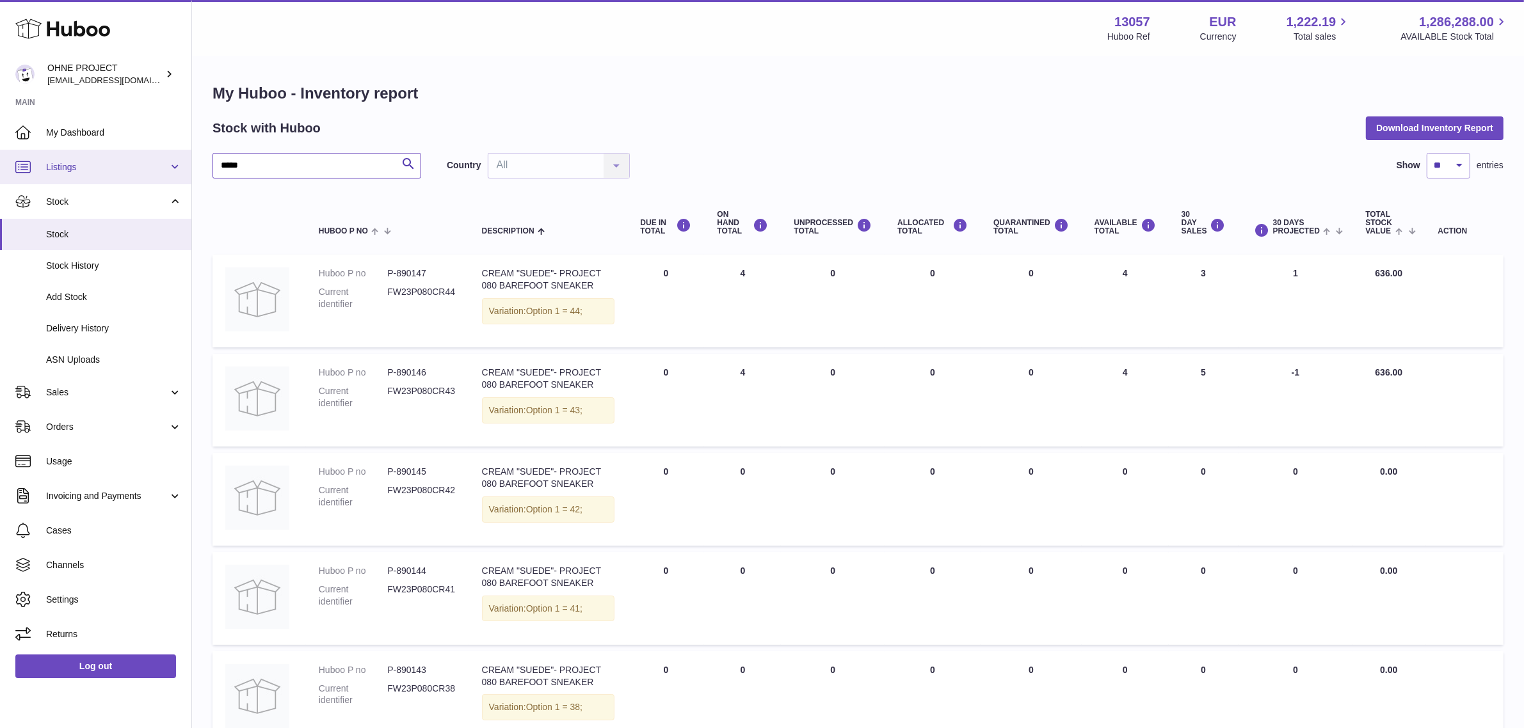
drag, startPoint x: 277, startPoint y: 170, endPoint x: 114, endPoint y: 168, distance: 163.2
click at [114, 168] on div "Huboo OHNE PROJECT [EMAIL_ADDRESS][DOMAIN_NAME] Main My Dashboard Listings Not …" at bounding box center [762, 541] width 1524 height 1082
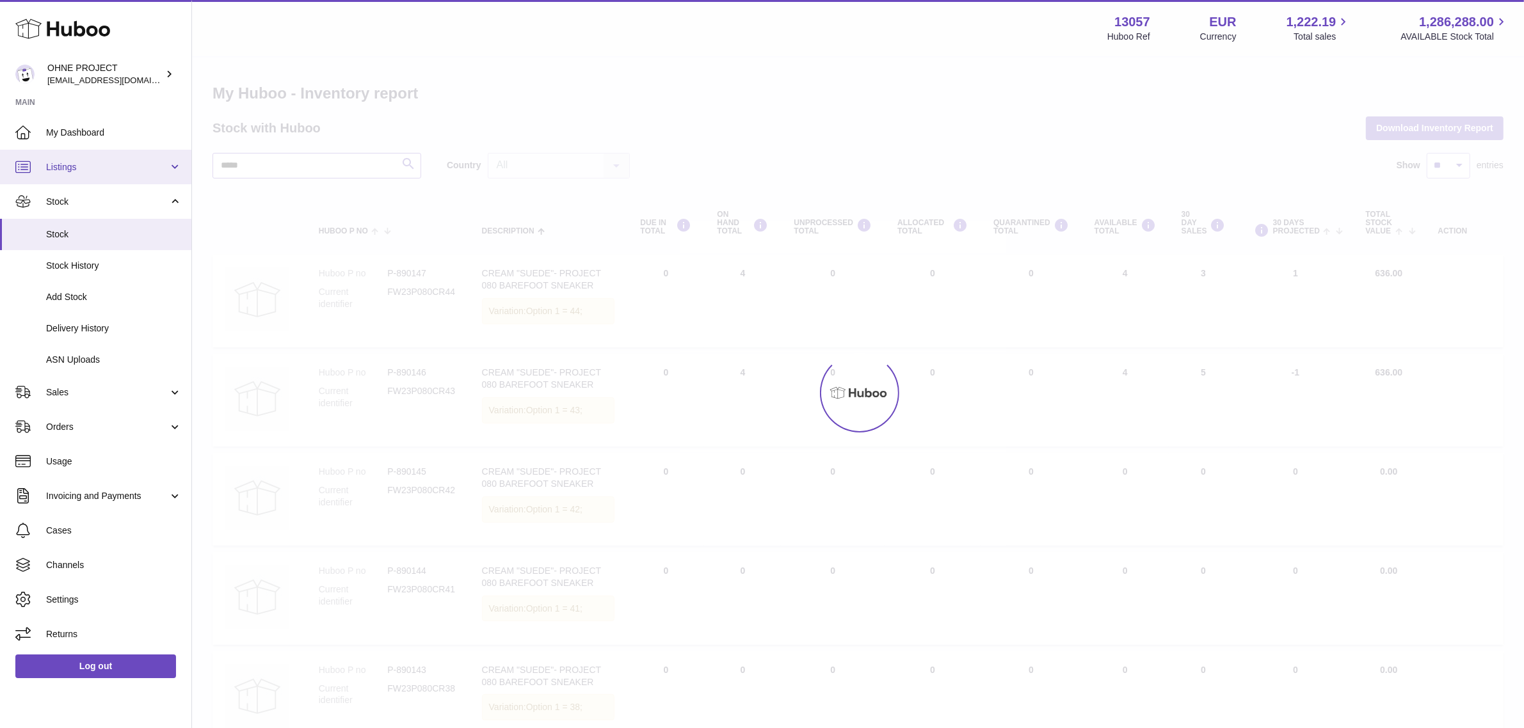
type input "*****"
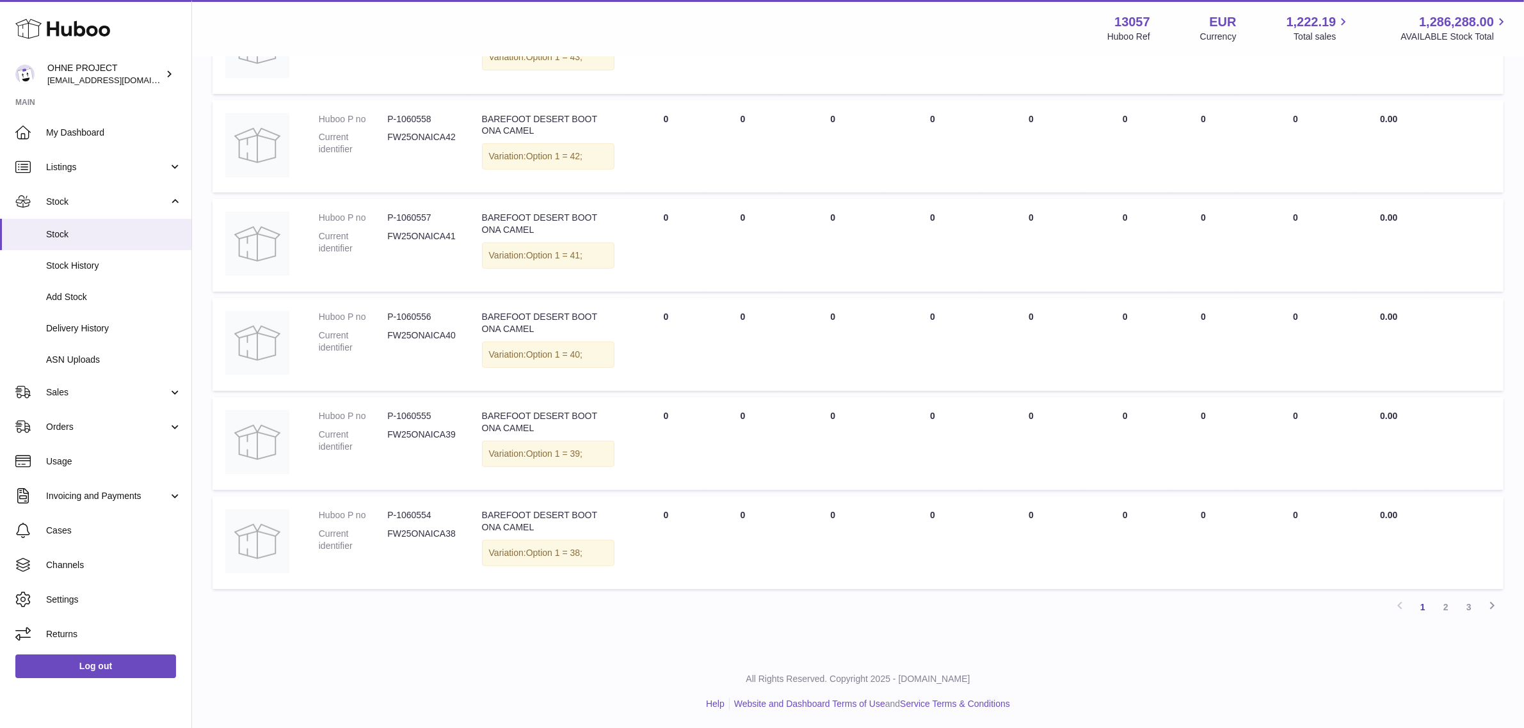
scroll to position [653, 0]
click at [1444, 608] on link "2" at bounding box center [1445, 606] width 23 height 23
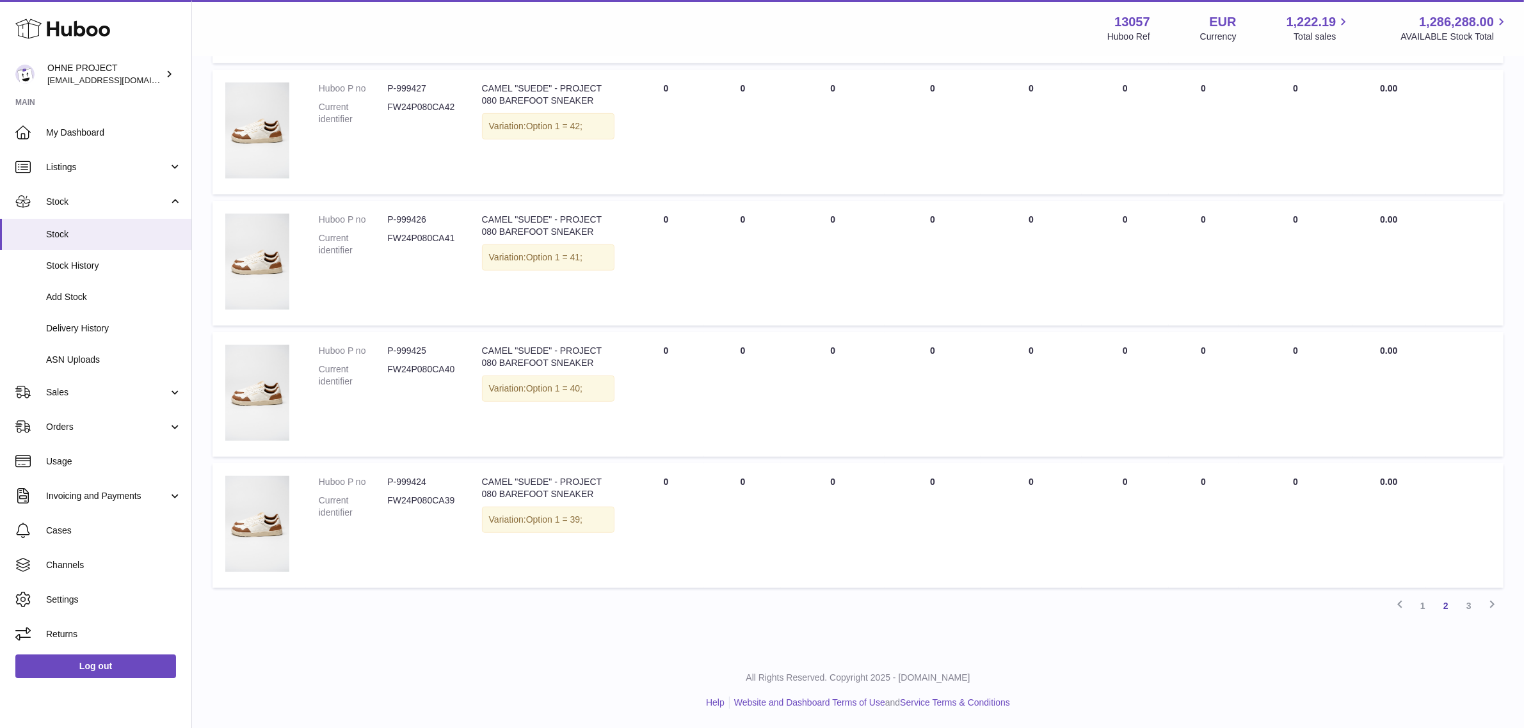
scroll to position [909, 0]
click at [1464, 611] on link "3" at bounding box center [1468, 606] width 23 height 23
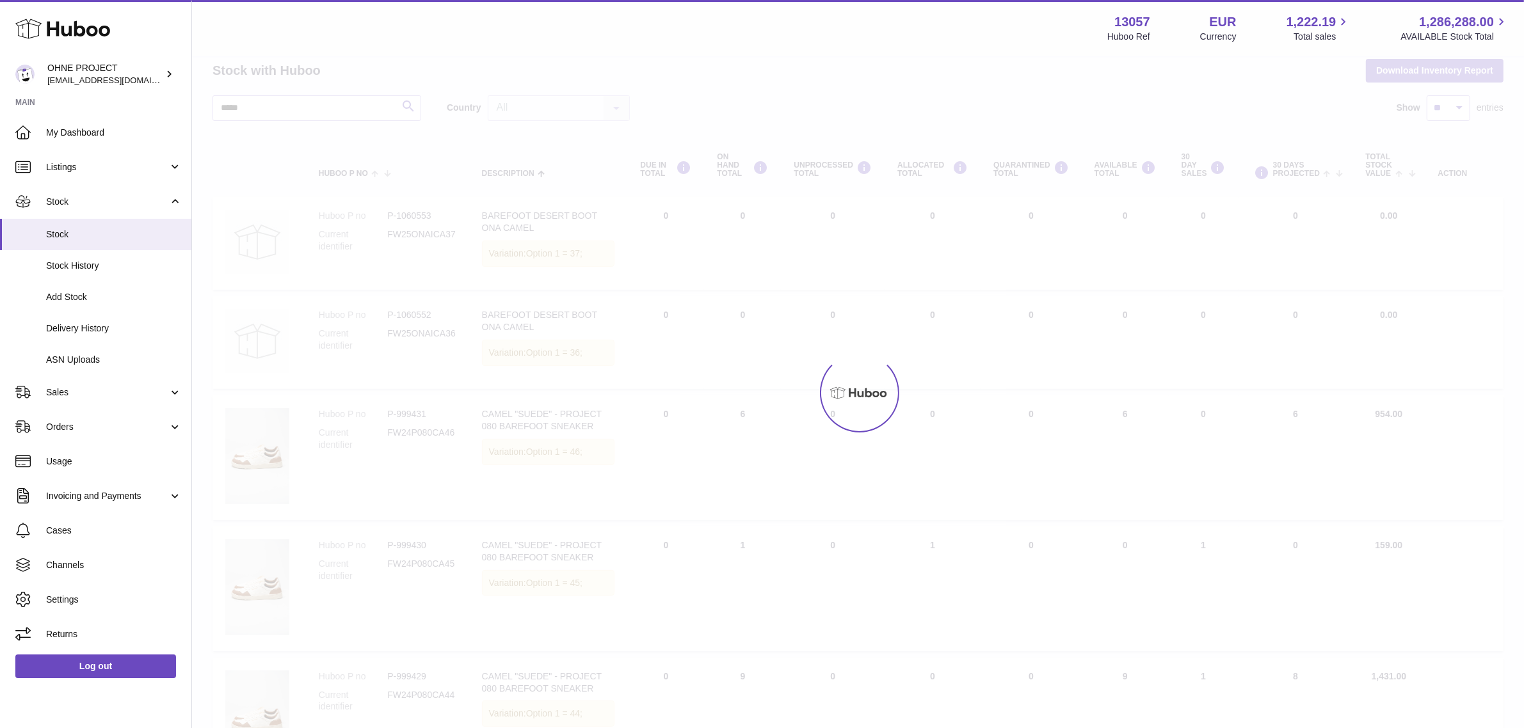
scroll to position [53, 0]
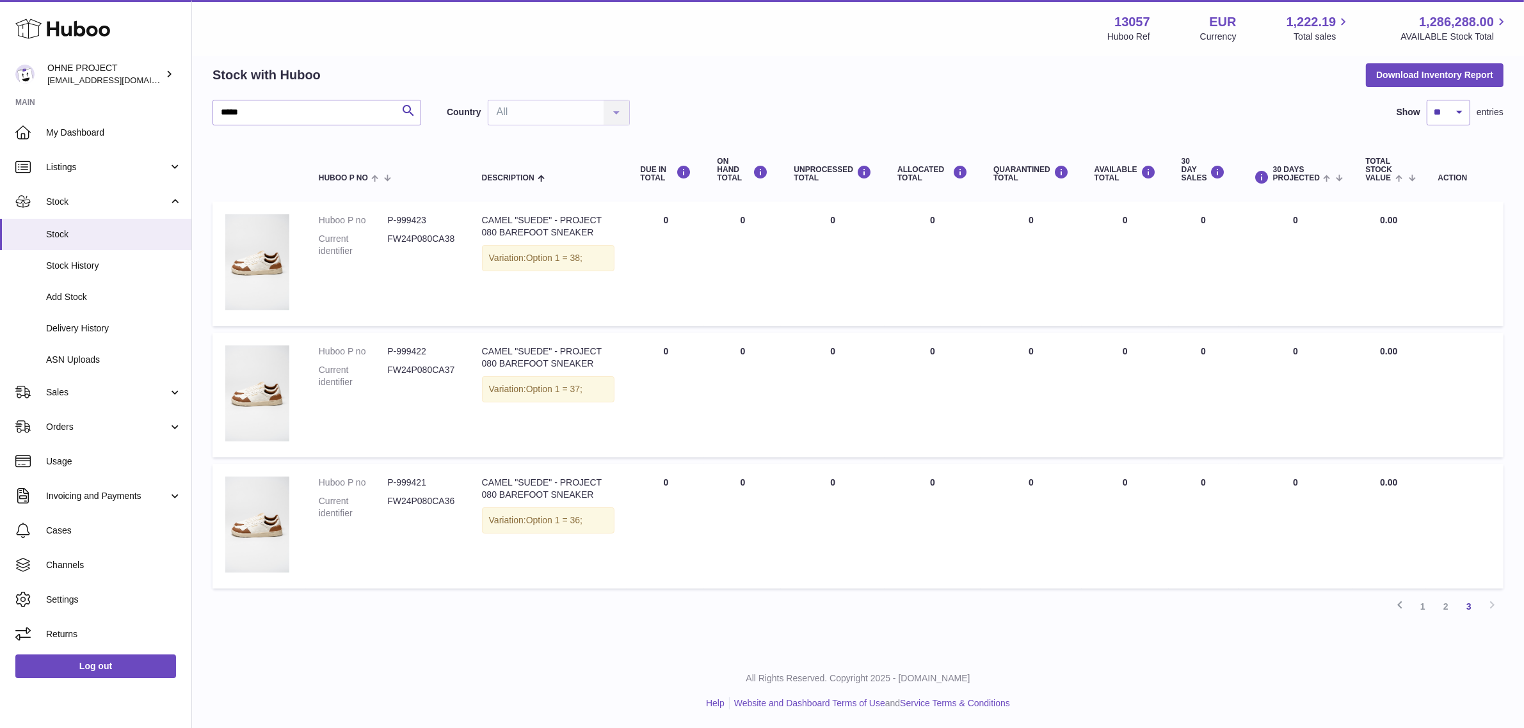
click at [424, 343] on td "Huboo P no P-999422 Current identifier FW24P080CA37" at bounding box center [387, 395] width 163 height 125
drag, startPoint x: 328, startPoint y: 111, endPoint x: 177, endPoint y: 109, distance: 151.0
click at [177, 109] on div "Huboo OHNE PROJECT [EMAIL_ADDRESS][DOMAIN_NAME] Main My Dashboard Listings Not …" at bounding box center [762, 338] width 1524 height 782
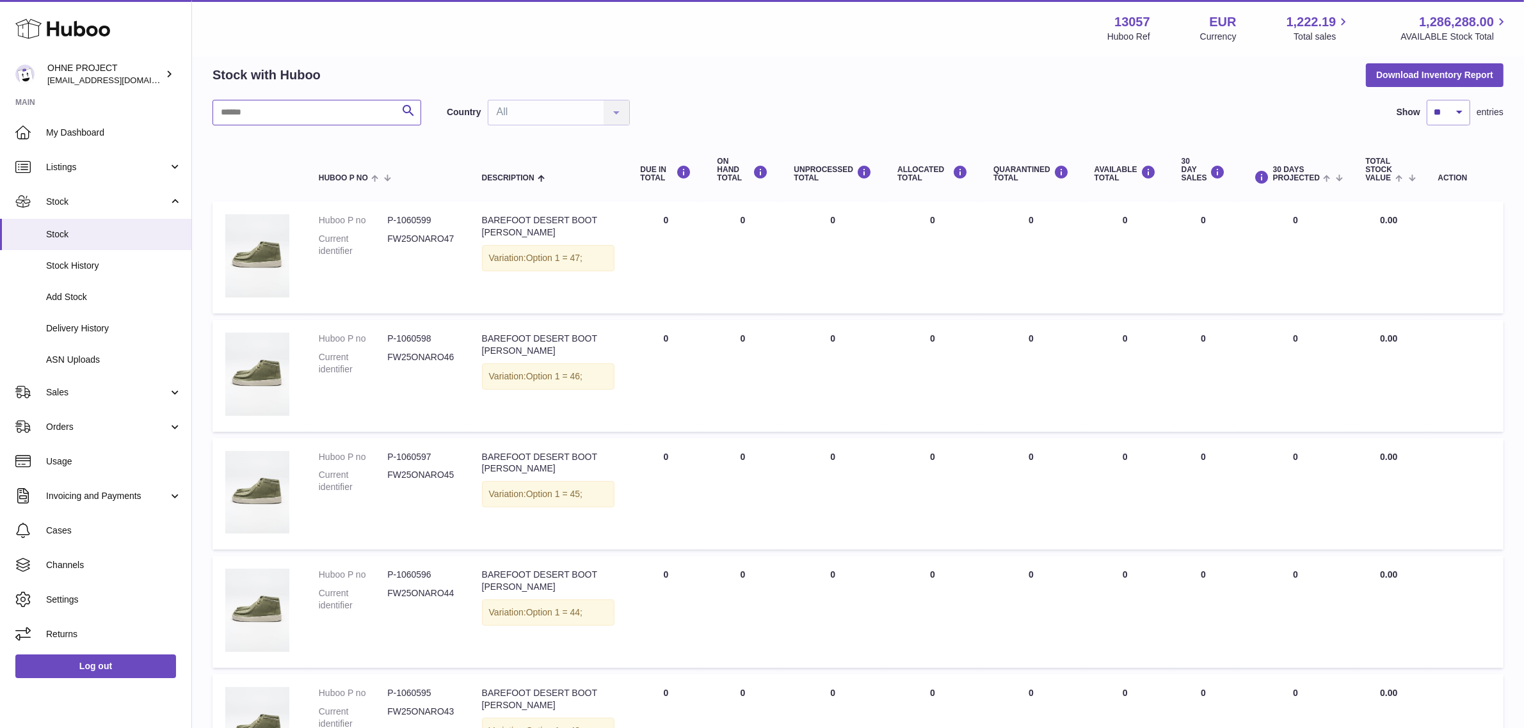
click at [328, 106] on input "text" at bounding box center [316, 113] width 209 height 26
paste input "******"
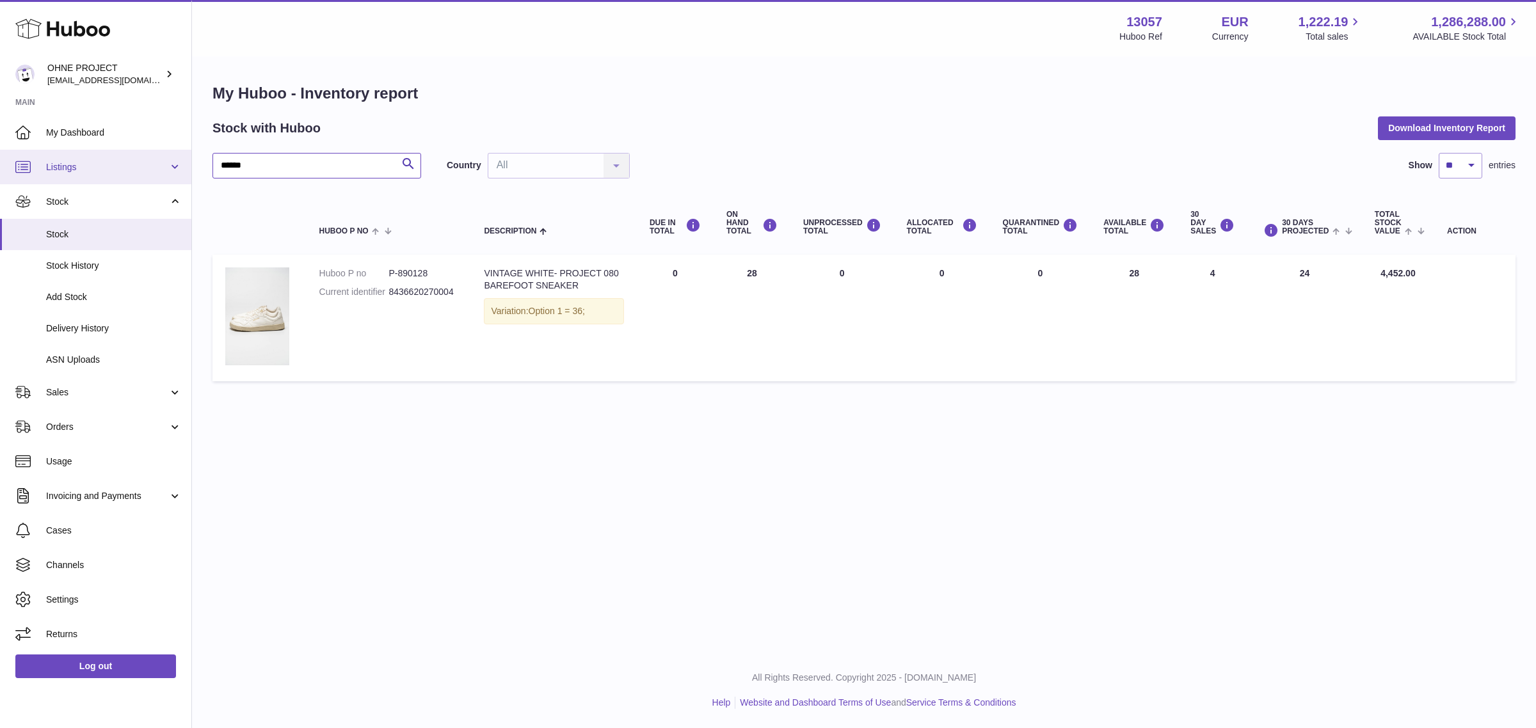
drag, startPoint x: 282, startPoint y: 168, endPoint x: 177, endPoint y: 160, distance: 104.6
click at [177, 160] on div "Huboo OHNE PROJECT [EMAIL_ADDRESS][DOMAIN_NAME] Main My Dashboard Listings Not …" at bounding box center [768, 364] width 1536 height 728
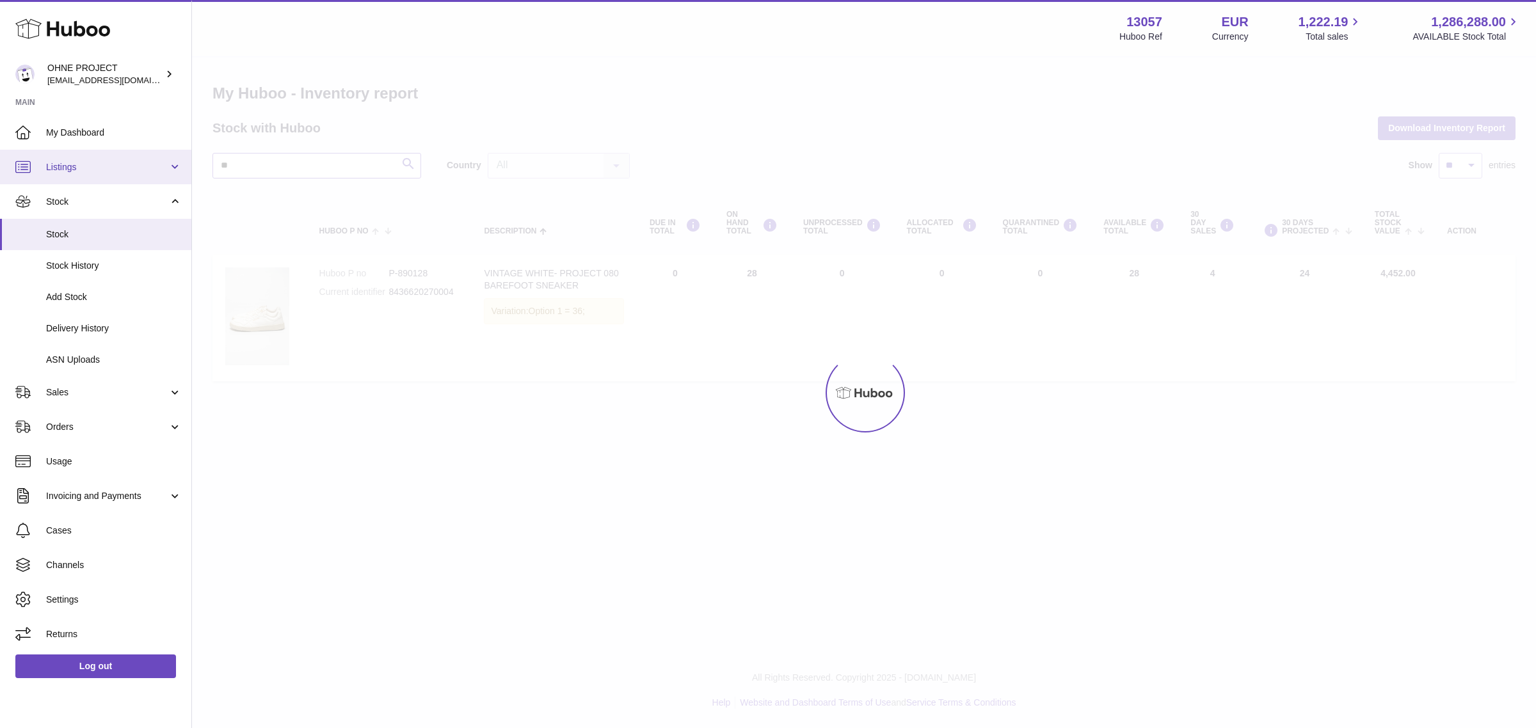
type input "*"
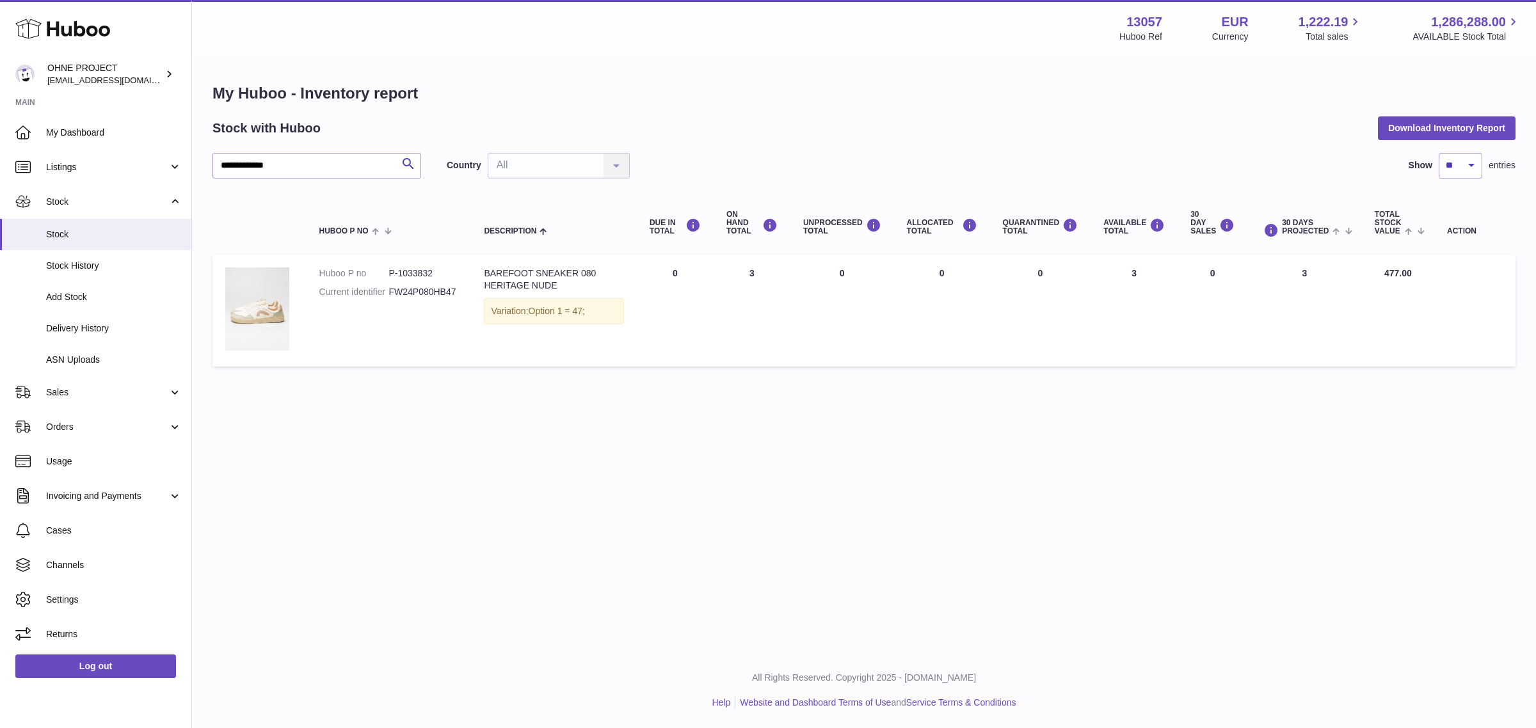
click at [424, 274] on dd "P-1033832" at bounding box center [423, 274] width 70 height 12
click at [240, 318] on img at bounding box center [257, 309] width 64 height 83
drag, startPoint x: 295, startPoint y: 167, endPoint x: 158, endPoint y: 171, distance: 137.0
click at [161, 171] on div "**********" at bounding box center [768, 364] width 1536 height 728
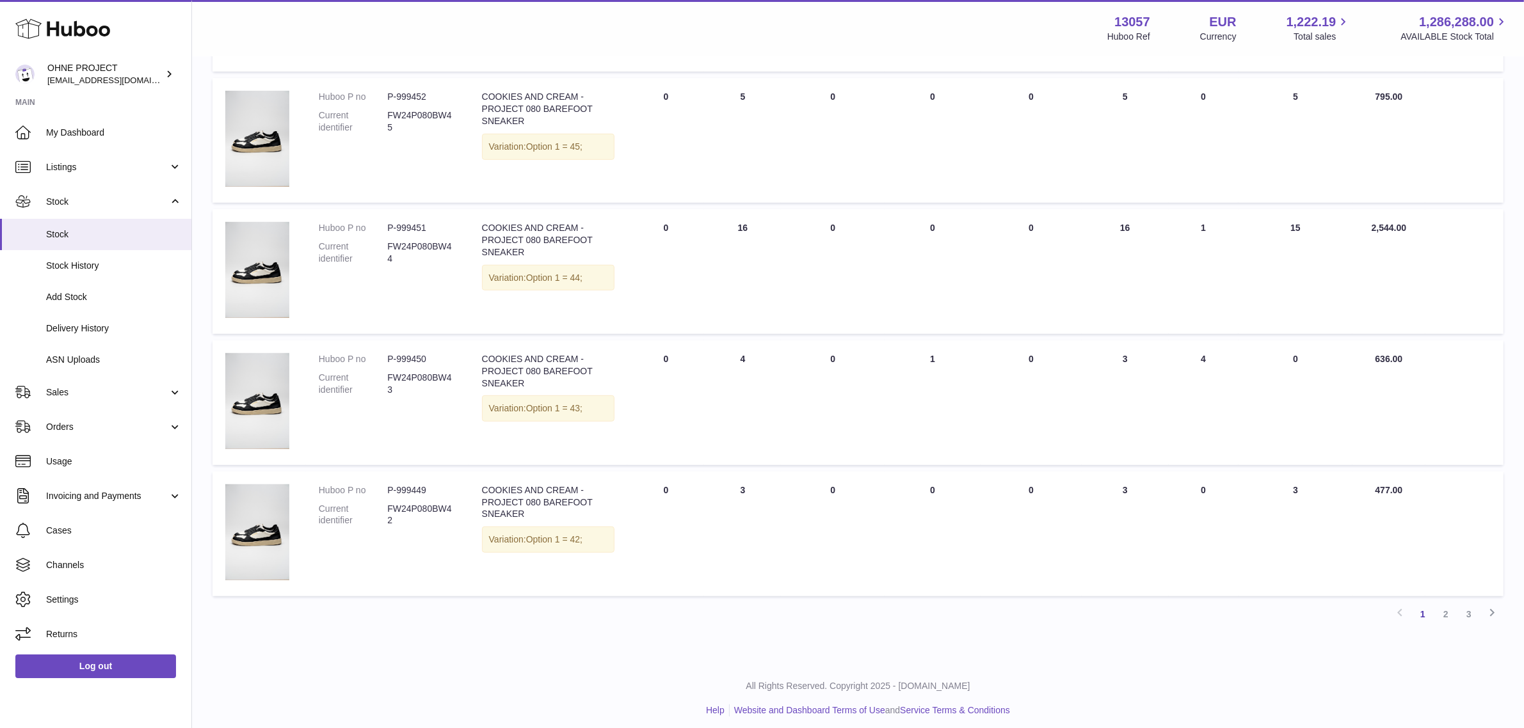
scroll to position [907, 0]
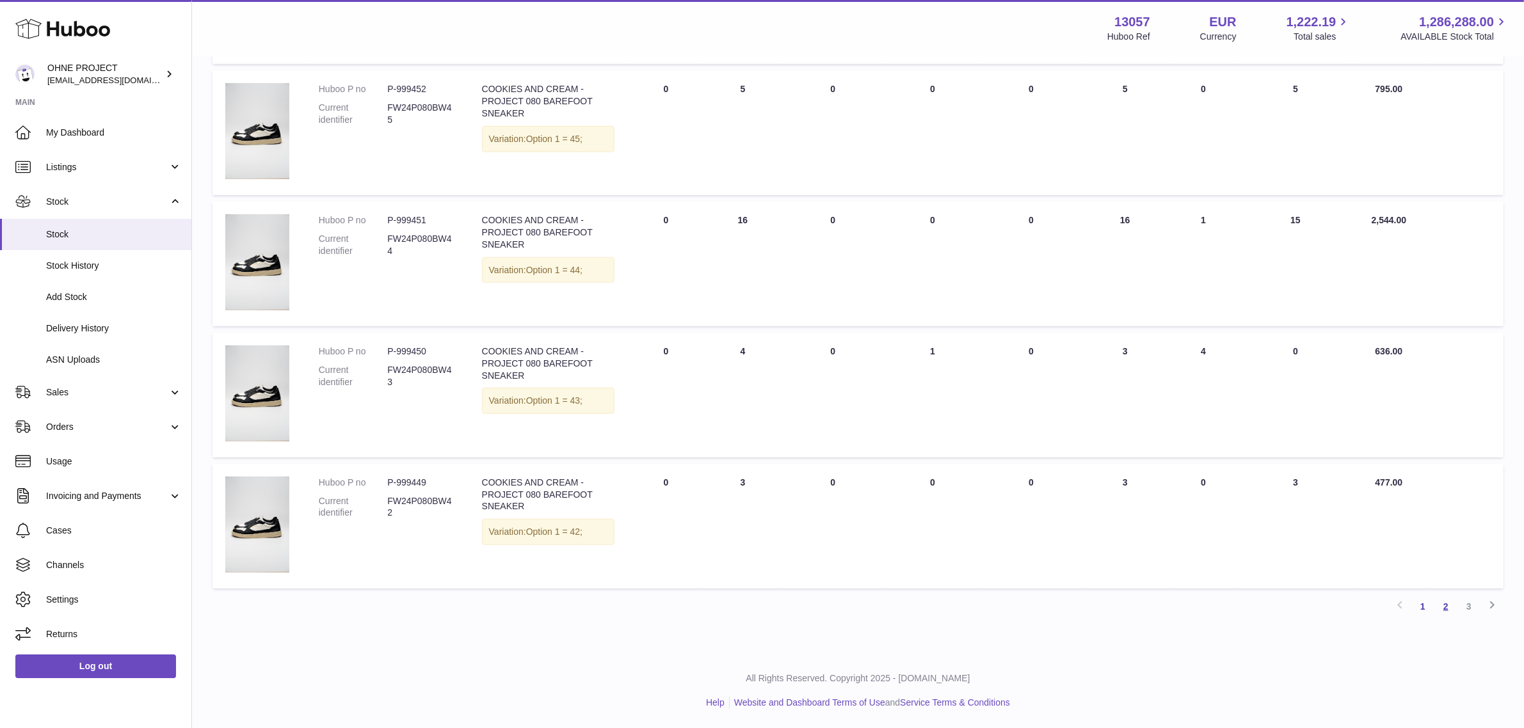
click at [1448, 607] on link "2" at bounding box center [1445, 606] width 23 height 23
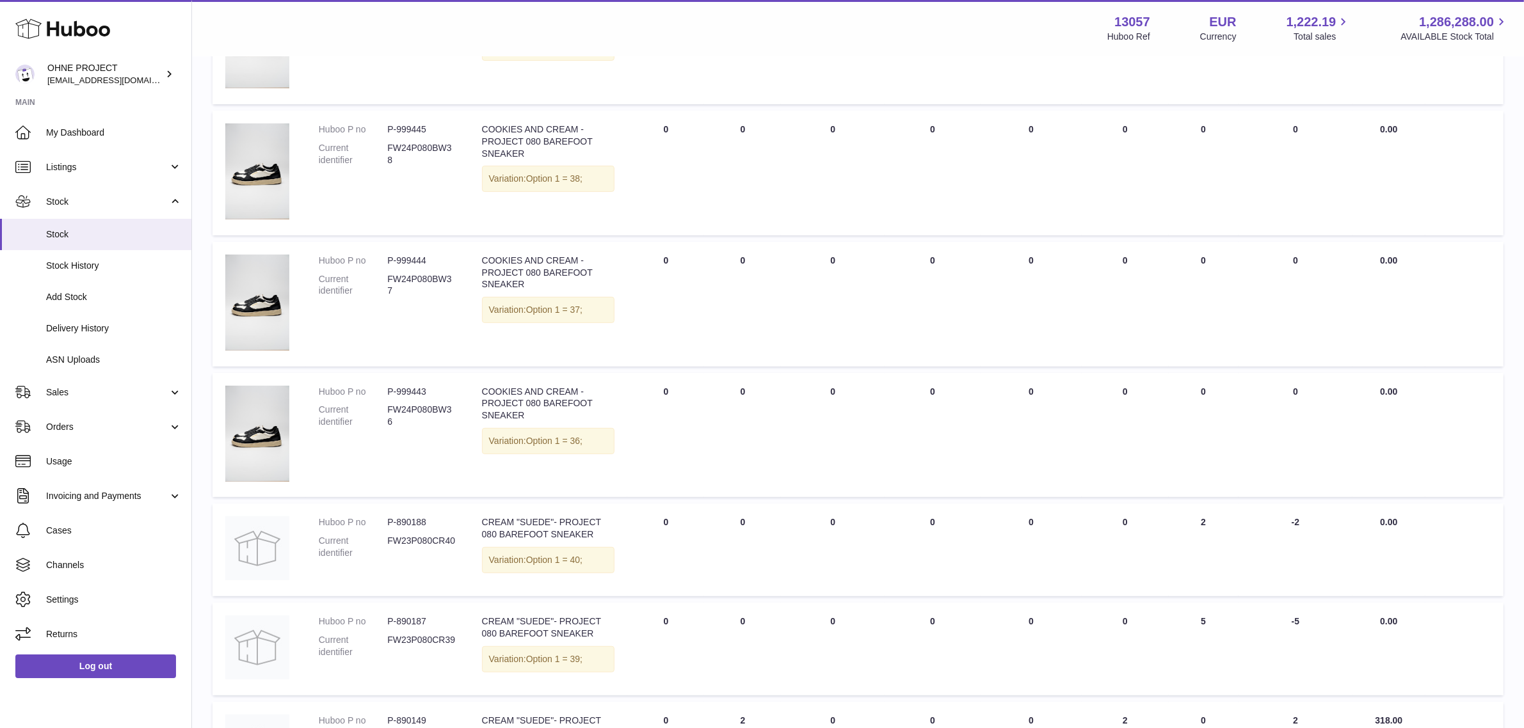
scroll to position [845, 0]
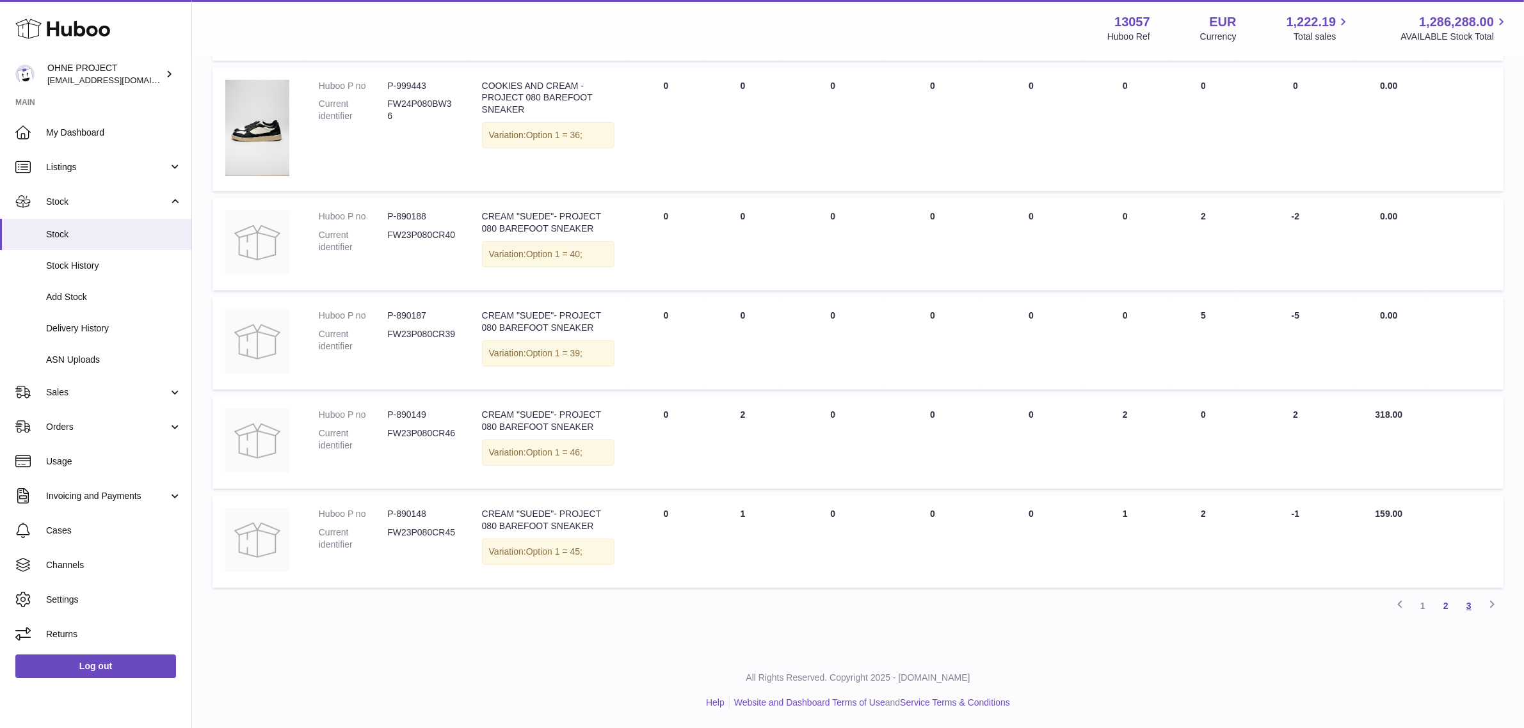
click at [1463, 610] on link "3" at bounding box center [1468, 606] width 23 height 23
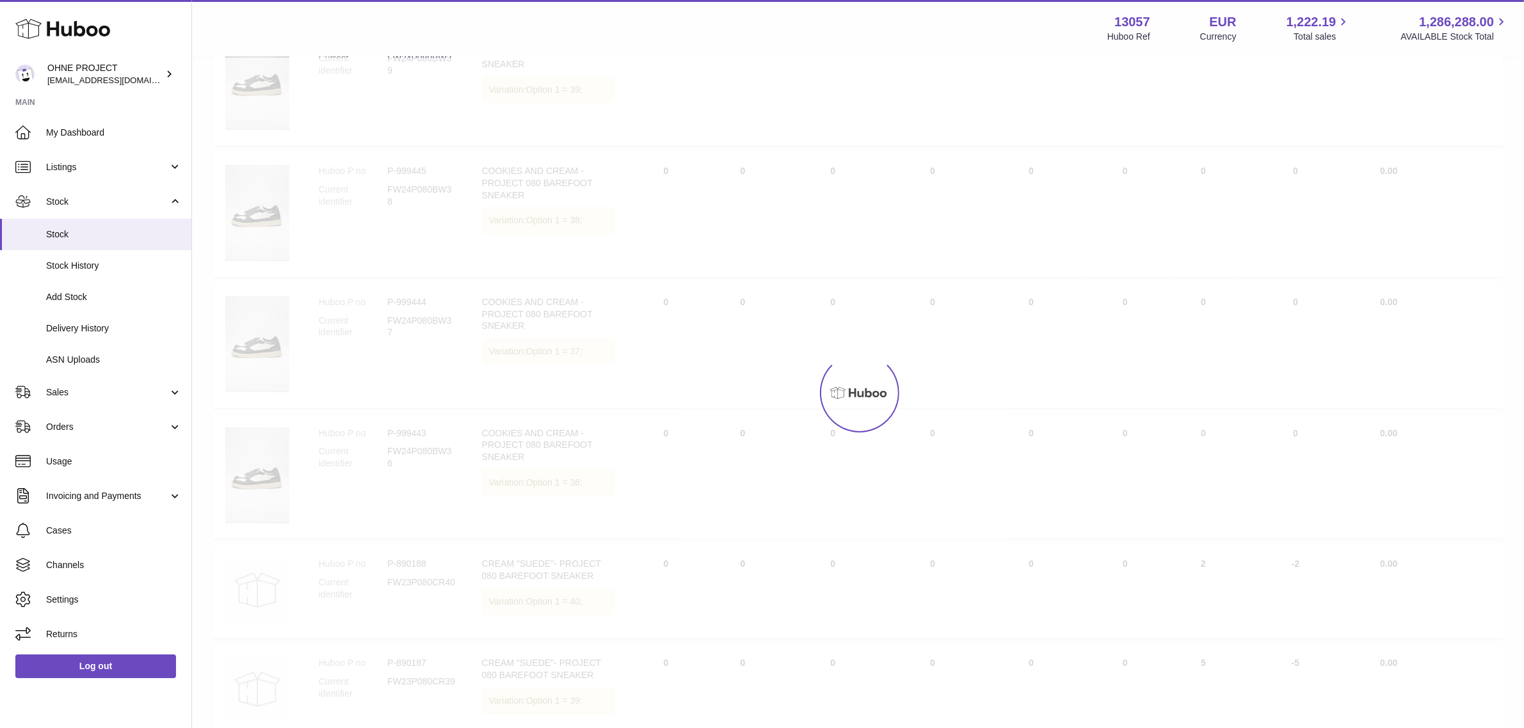
scroll to position [58, 0]
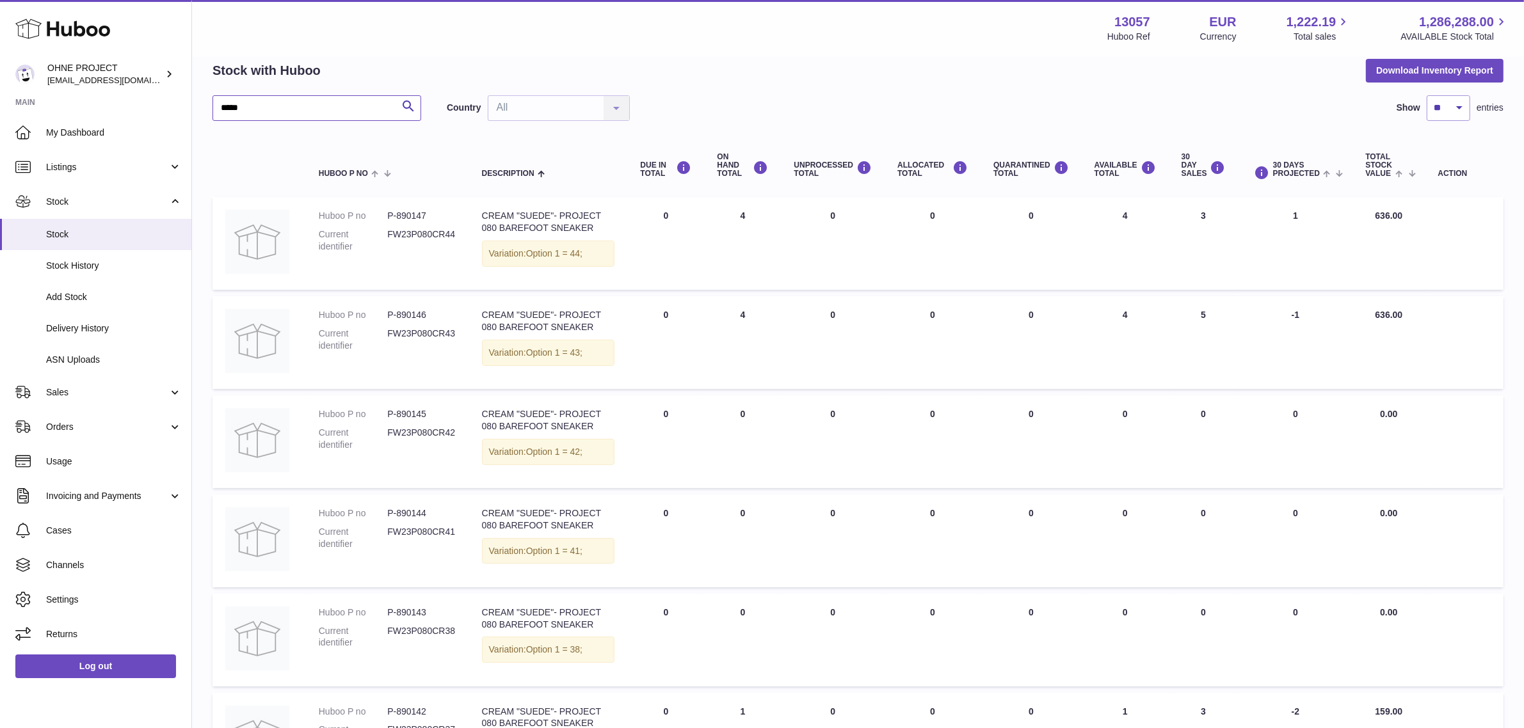
click at [360, 106] on input "*****" at bounding box center [316, 108] width 209 height 26
drag, startPoint x: 293, startPoint y: 106, endPoint x: 219, endPoint y: 106, distance: 74.2
click at [221, 106] on input "*****" at bounding box center [316, 108] width 209 height 26
paste input "*"
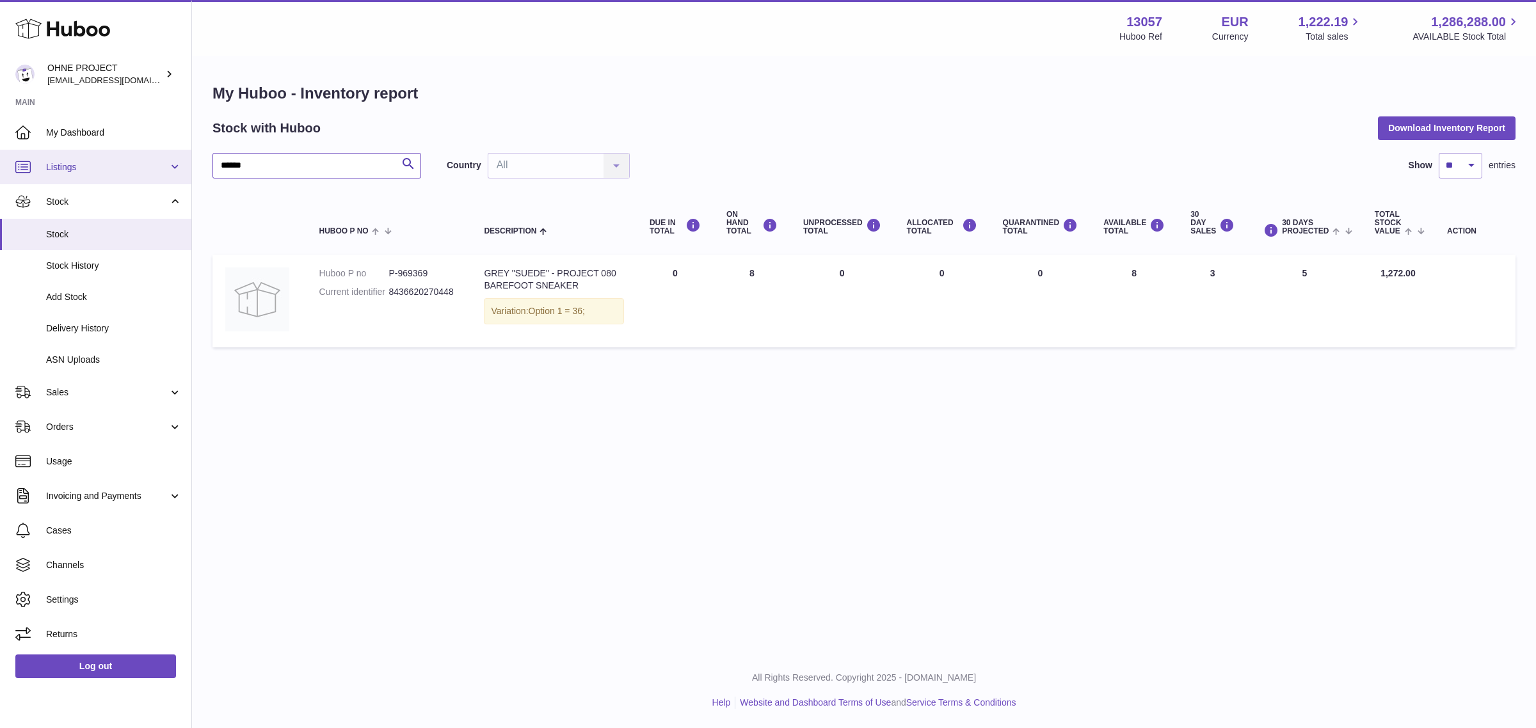
drag, startPoint x: 276, startPoint y: 160, endPoint x: 186, endPoint y: 151, distance: 90.7
click at [186, 151] on div "Huboo OHNE PROJECT [EMAIL_ADDRESS][DOMAIN_NAME] Main My Dashboard Listings Not …" at bounding box center [768, 364] width 1536 height 728
paste input "text"
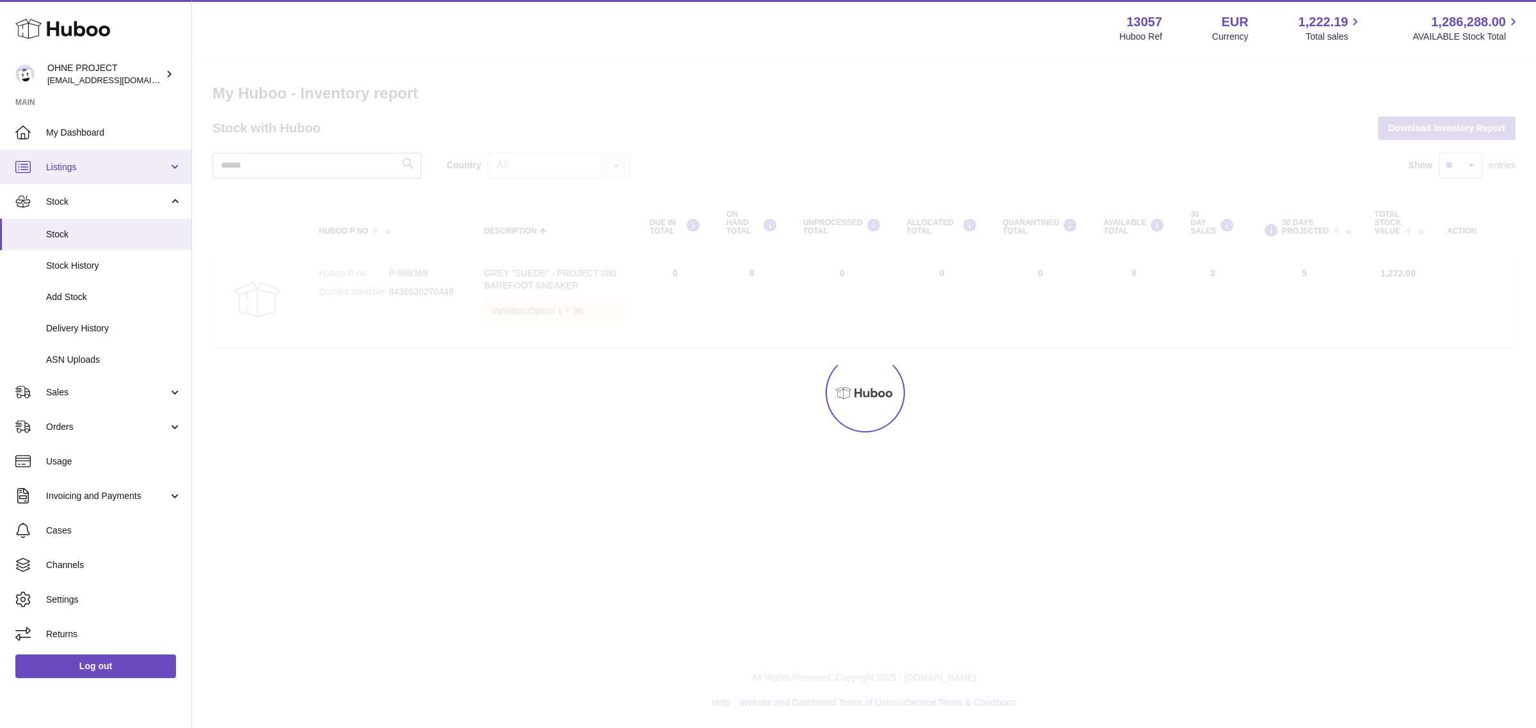
type input "******"
